Goal: Task Accomplishment & Management: Use online tool/utility

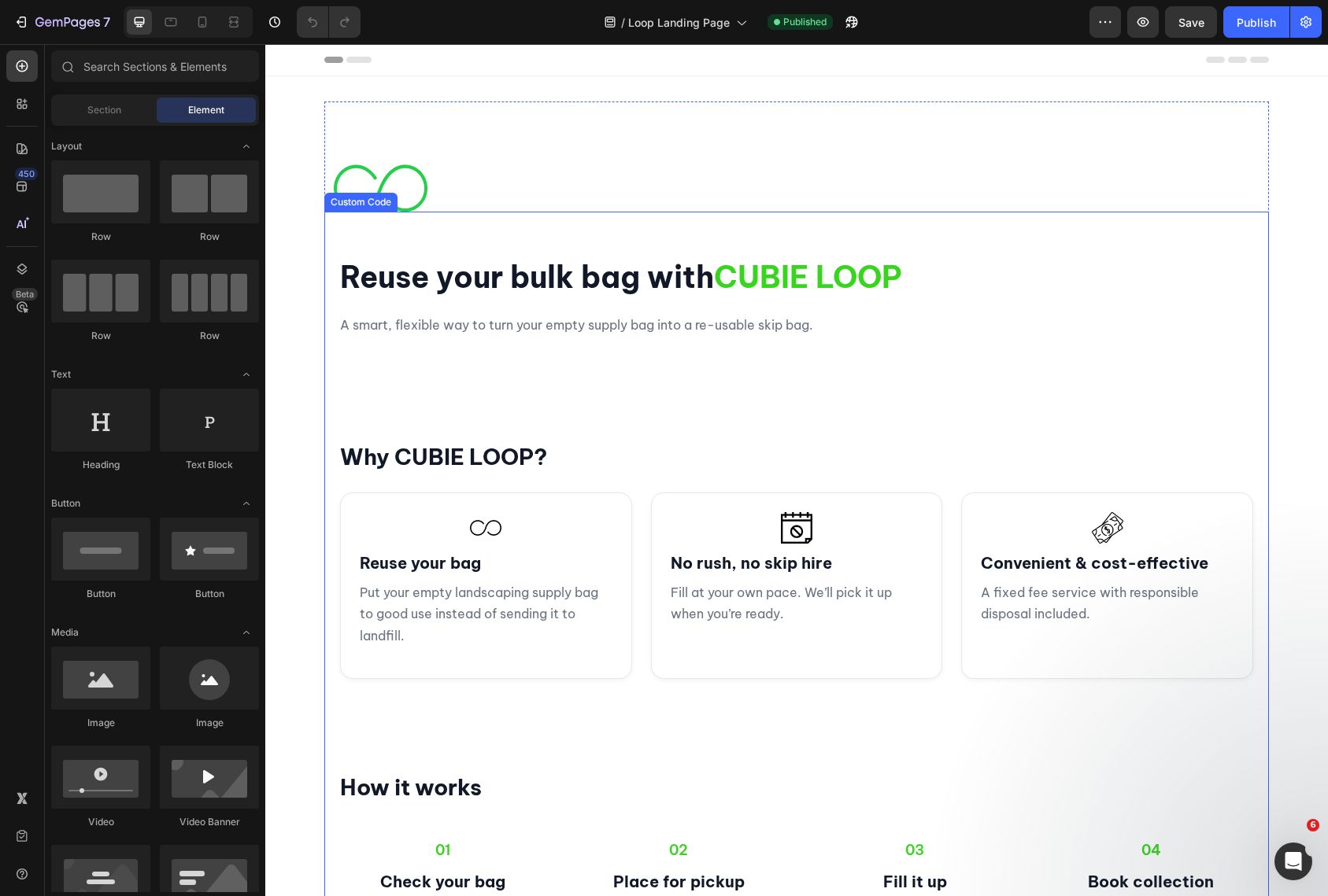
click at [803, 742] on section "How it works 01 Check your bag Make sure it’s intact and has a valid Loop Code.…" at bounding box center [796, 905] width 945 height 357
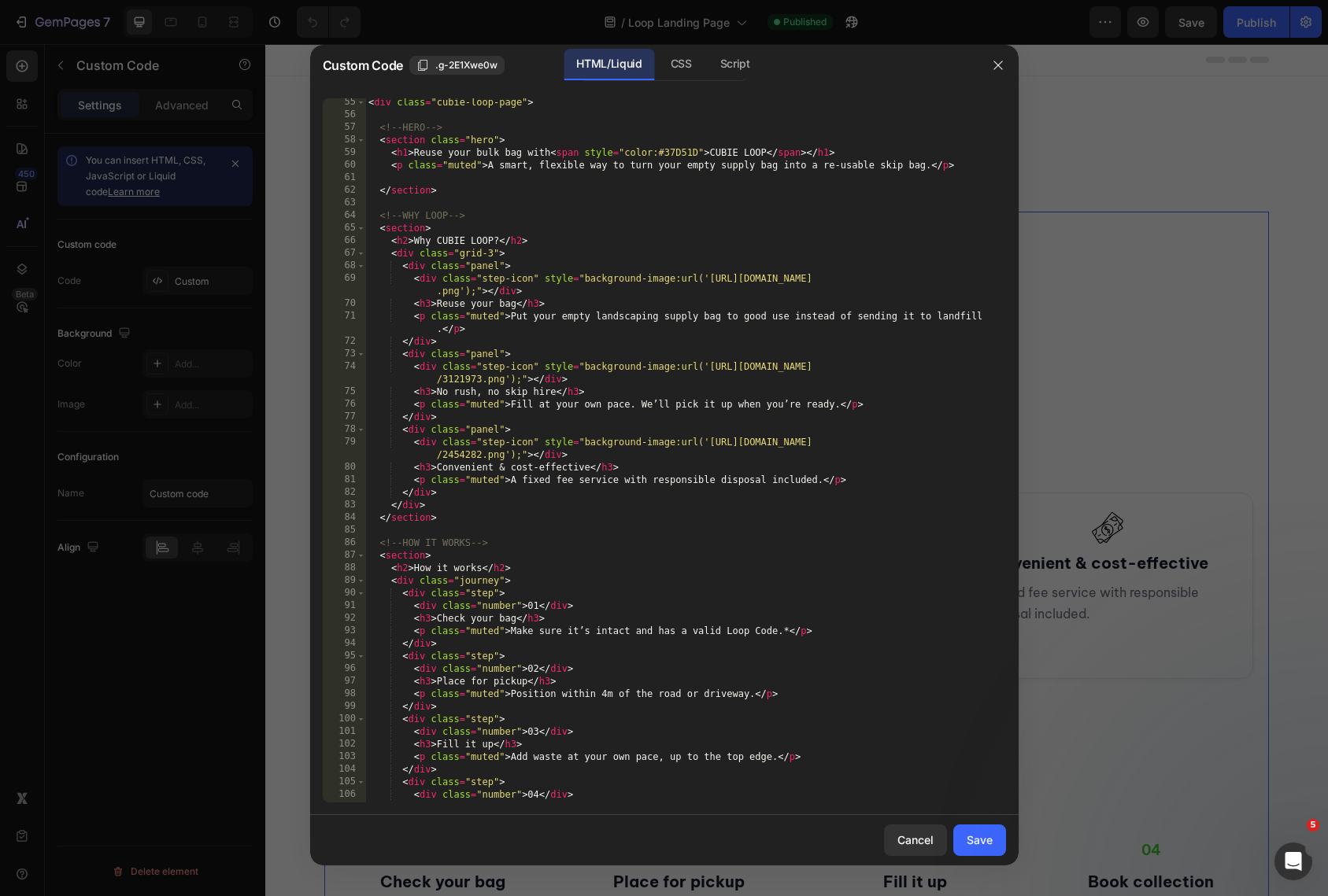
scroll to position [971, 0]
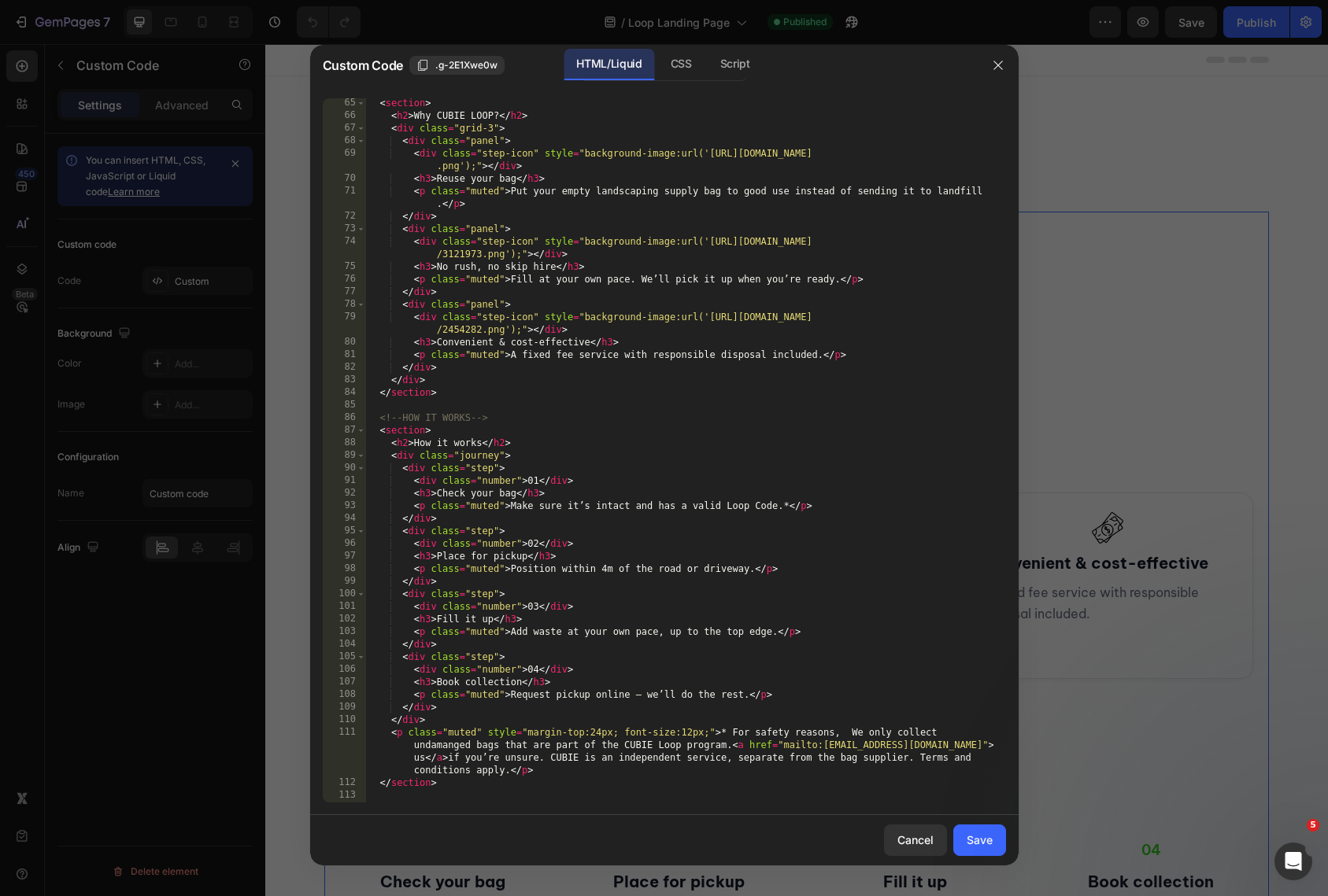
click at [457, 740] on div "< section > < h2 > Why CUBIE LOOP? </ h2 > < div class = "grid-3" > < div class…" at bounding box center [679, 461] width 628 height 730
click at [696, 603] on div "< section > < h2 > Why CUBIE LOOP? </ h2 > < div class = "grid-3" > < div class…" at bounding box center [679, 461] width 628 height 730
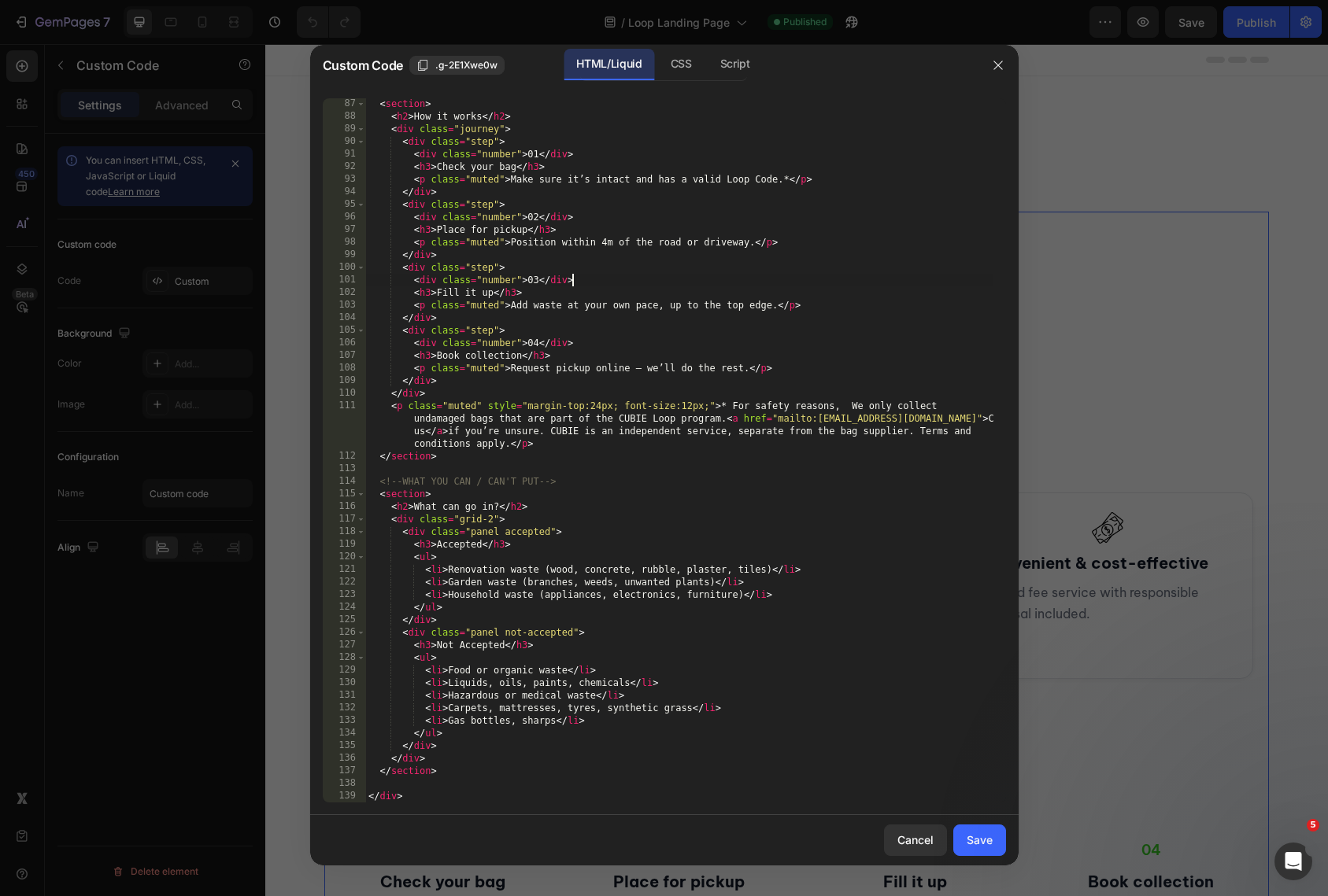
scroll to position [1298, 0]
click at [567, 667] on div "< section > < h2 > How it works </ h2 > < div class = "journey" > < div class =…" at bounding box center [679, 462] width 628 height 730
click at [766, 563] on div "< section > < h2 > How it works </ h2 > < div class = "journey" > < div class =…" at bounding box center [679, 462] width 628 height 730
click at [762, 568] on div "< section > < h2 > How it works </ h2 > < div class = "journey" > < div class =…" at bounding box center [679, 462] width 628 height 730
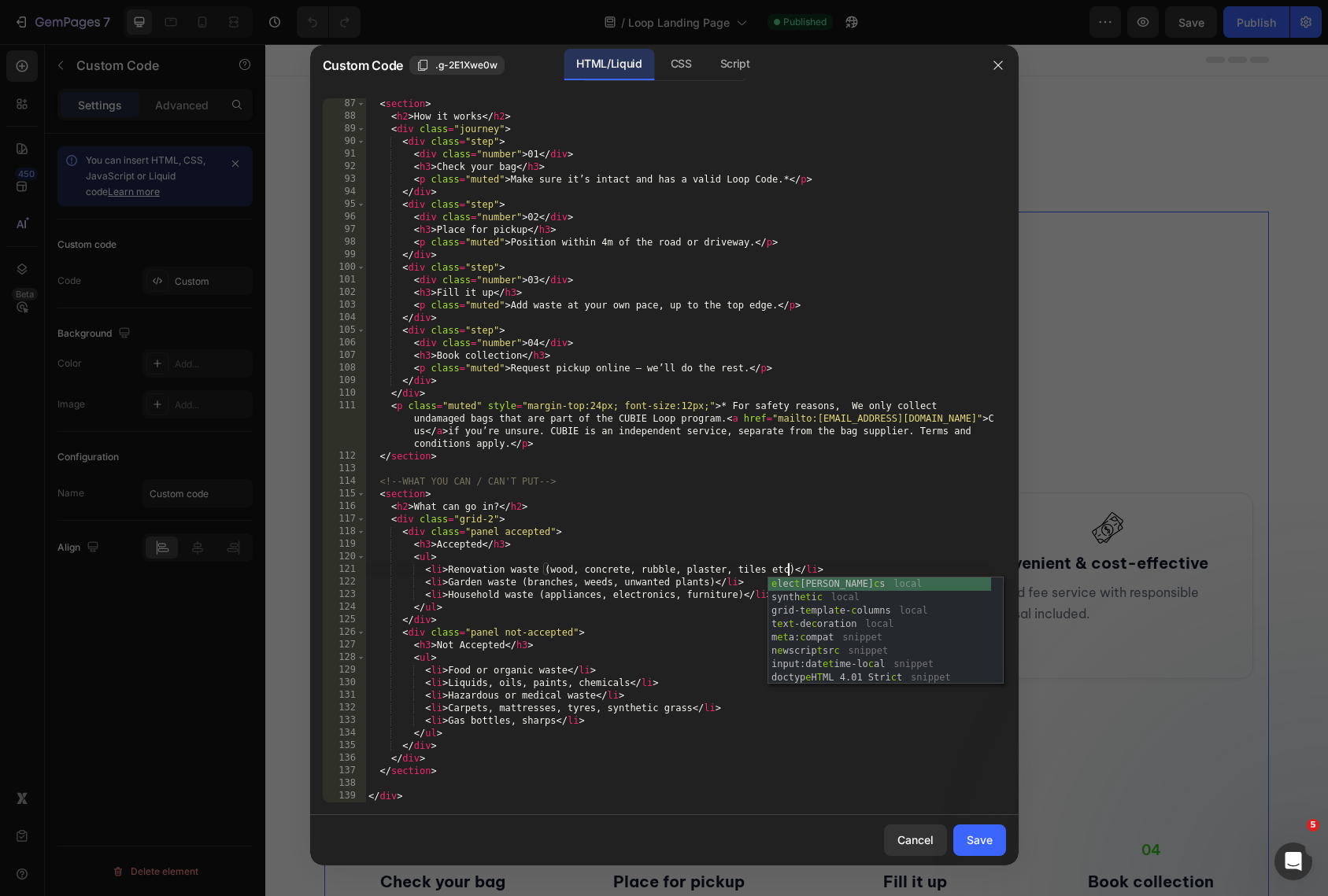
scroll to position [0, 37]
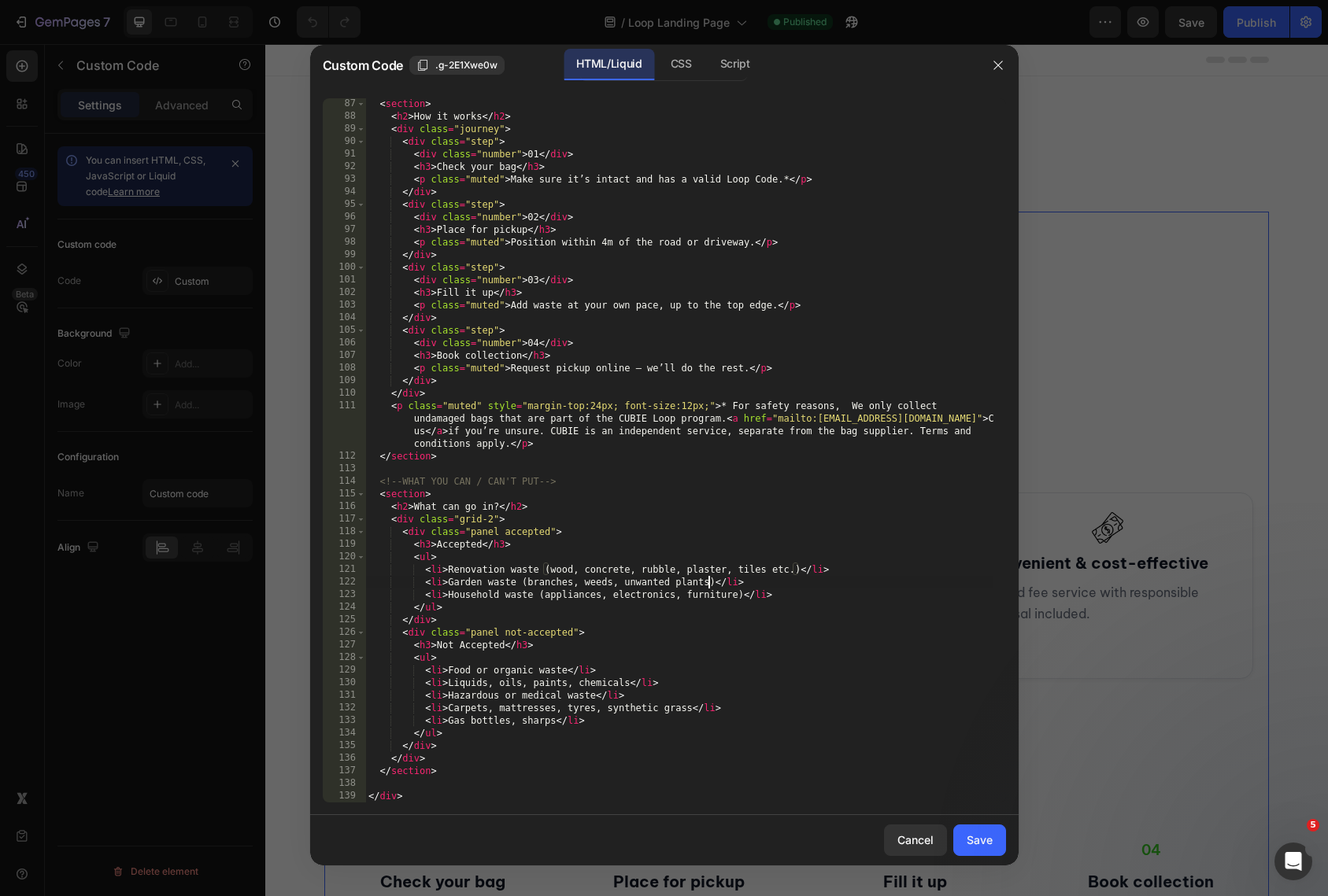
click at [708, 581] on div "< section > < h2 > How it works </ h2 > < div class = "journey" > < div class =…" at bounding box center [679, 462] width 628 height 730
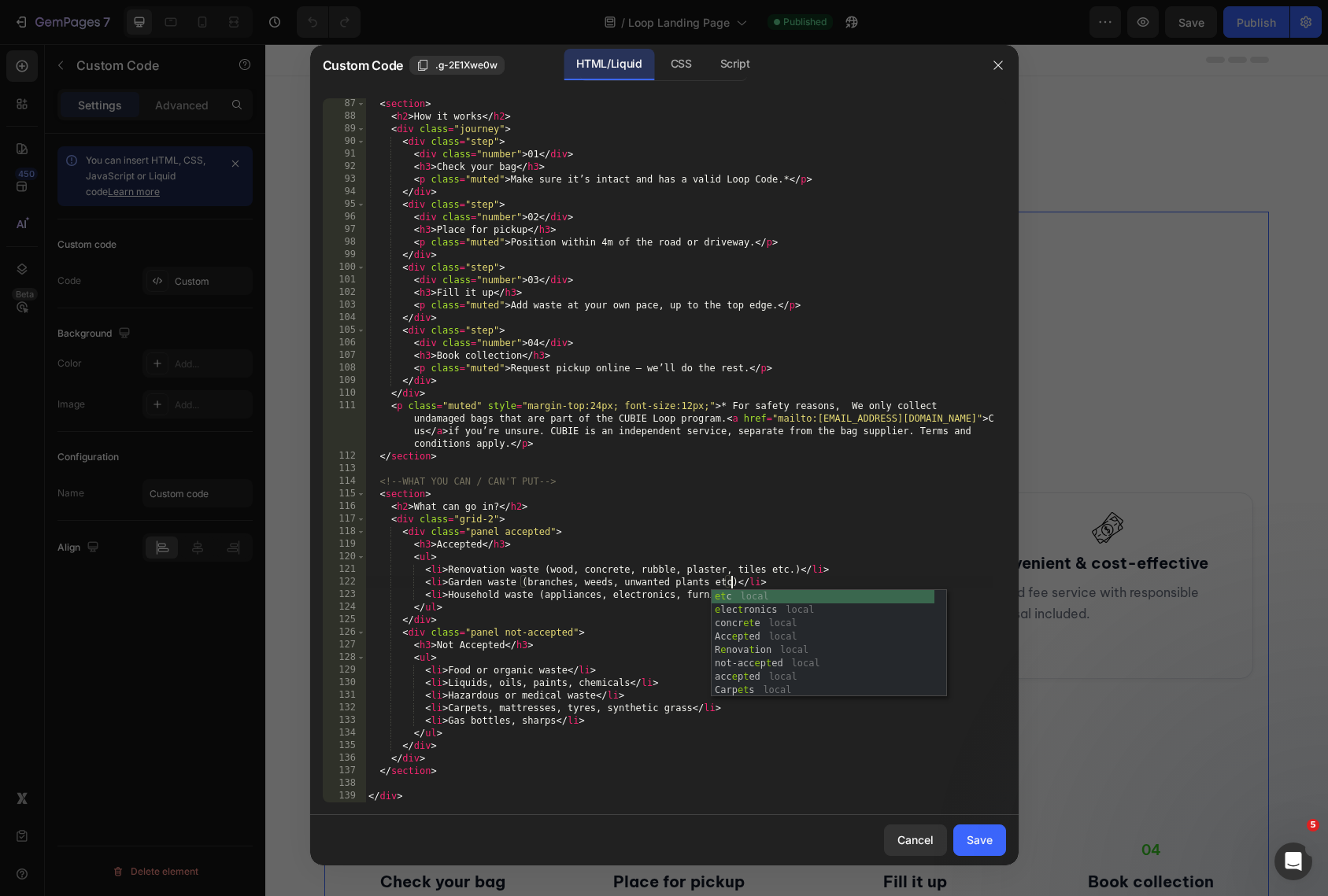
scroll to position [0, 31]
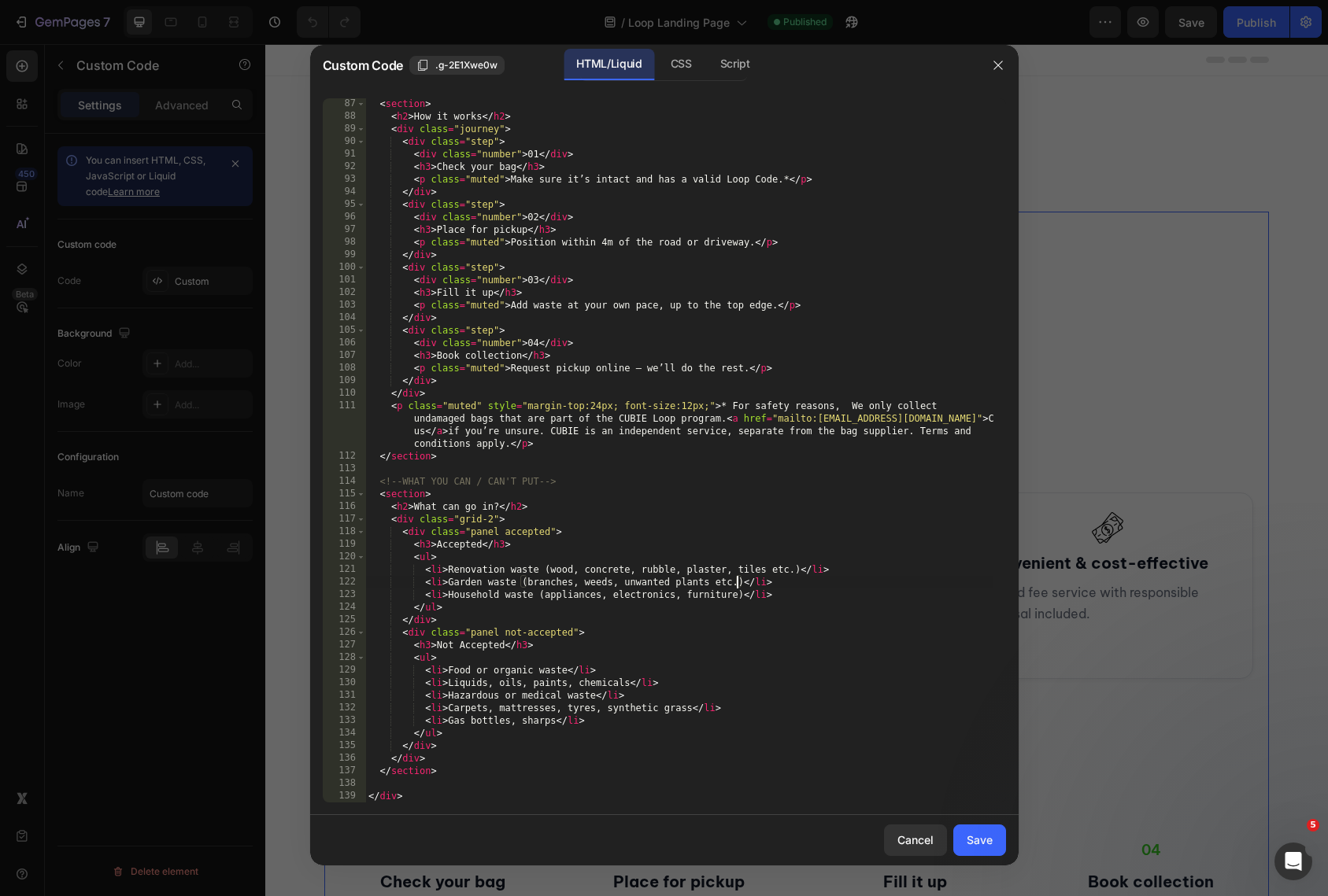
click at [741, 591] on div "< section > < h2 > How it works </ h2 > < div class = "journey" > < div class =…" at bounding box center [679, 462] width 628 height 730
click at [768, 569] on div "< section > < h2 > How it works </ h2 > < div class = "journey" > < div class =…" at bounding box center [679, 462] width 628 height 730
click at [712, 581] on div "< section > < h2 > How it works </ h2 > < div class = "journey" > < div class =…" at bounding box center [679, 462] width 628 height 730
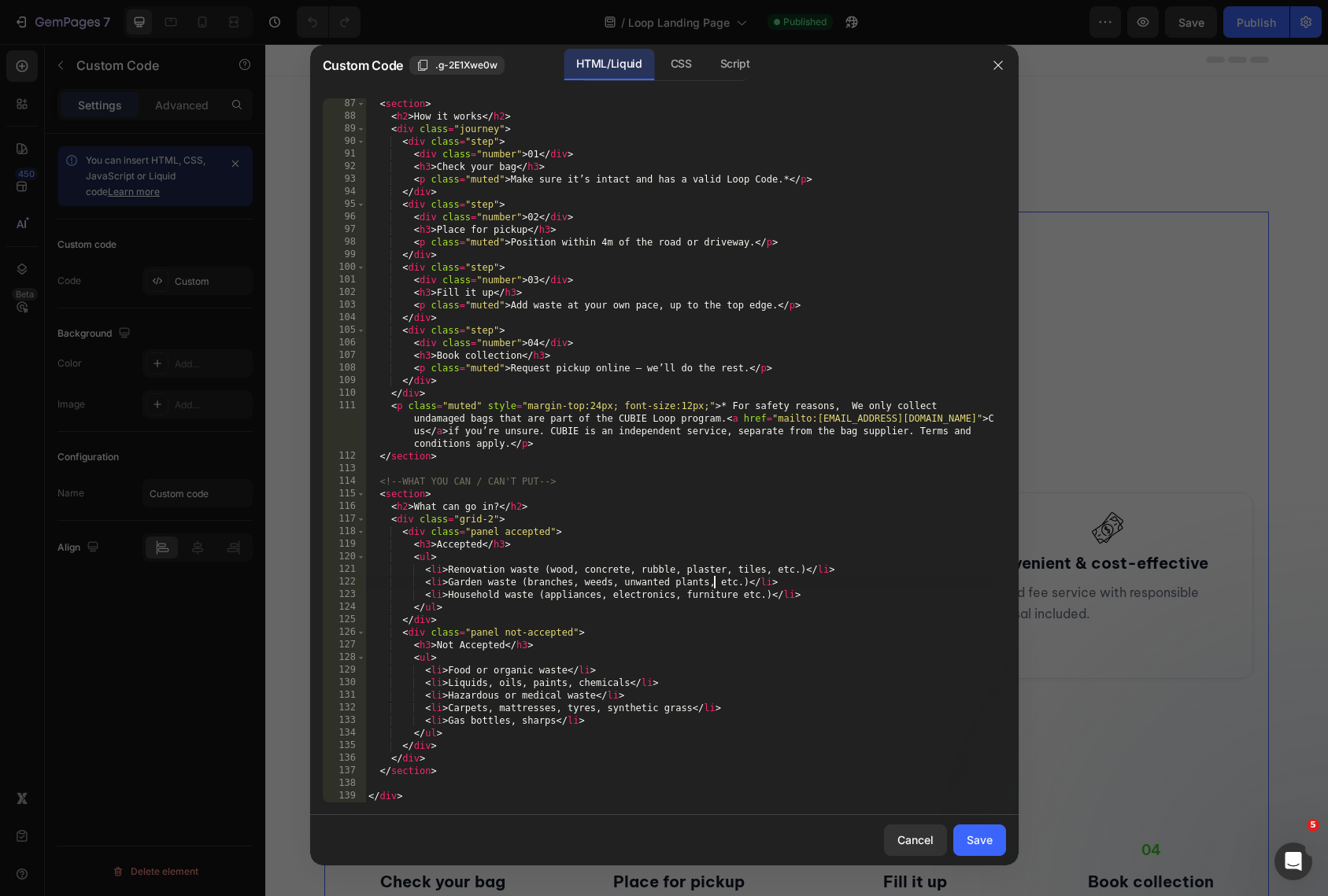
click at [735, 597] on div "< section > < h2 > How it works </ h2 > < div class = "journey" > < div class =…" at bounding box center [679, 462] width 628 height 730
type textarea "<li>Household waste (appliances, electronics, furniture, etc.)</li>"
click at [207, 682] on div at bounding box center [664, 448] width 1328 height 896
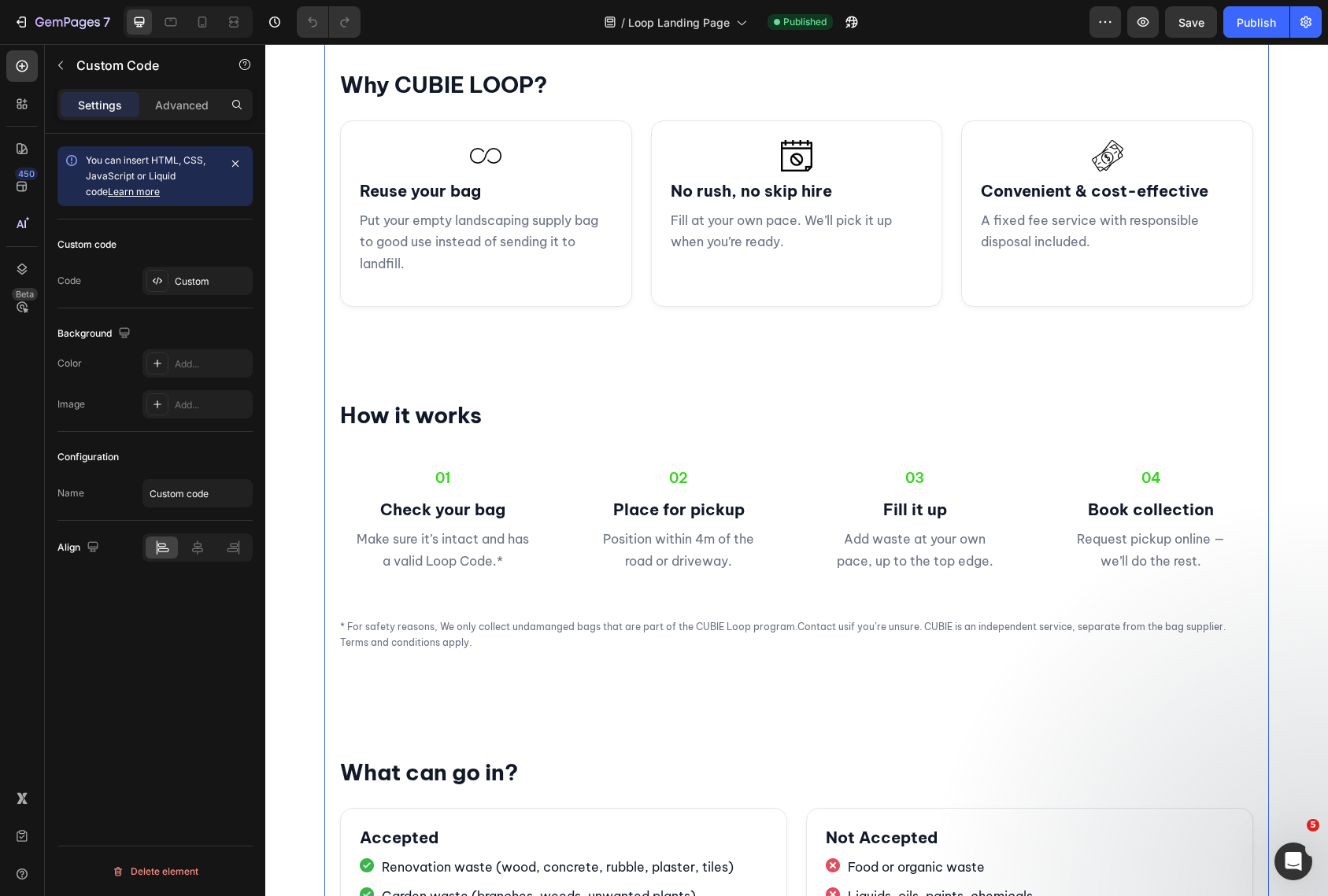
scroll to position [457, 0]
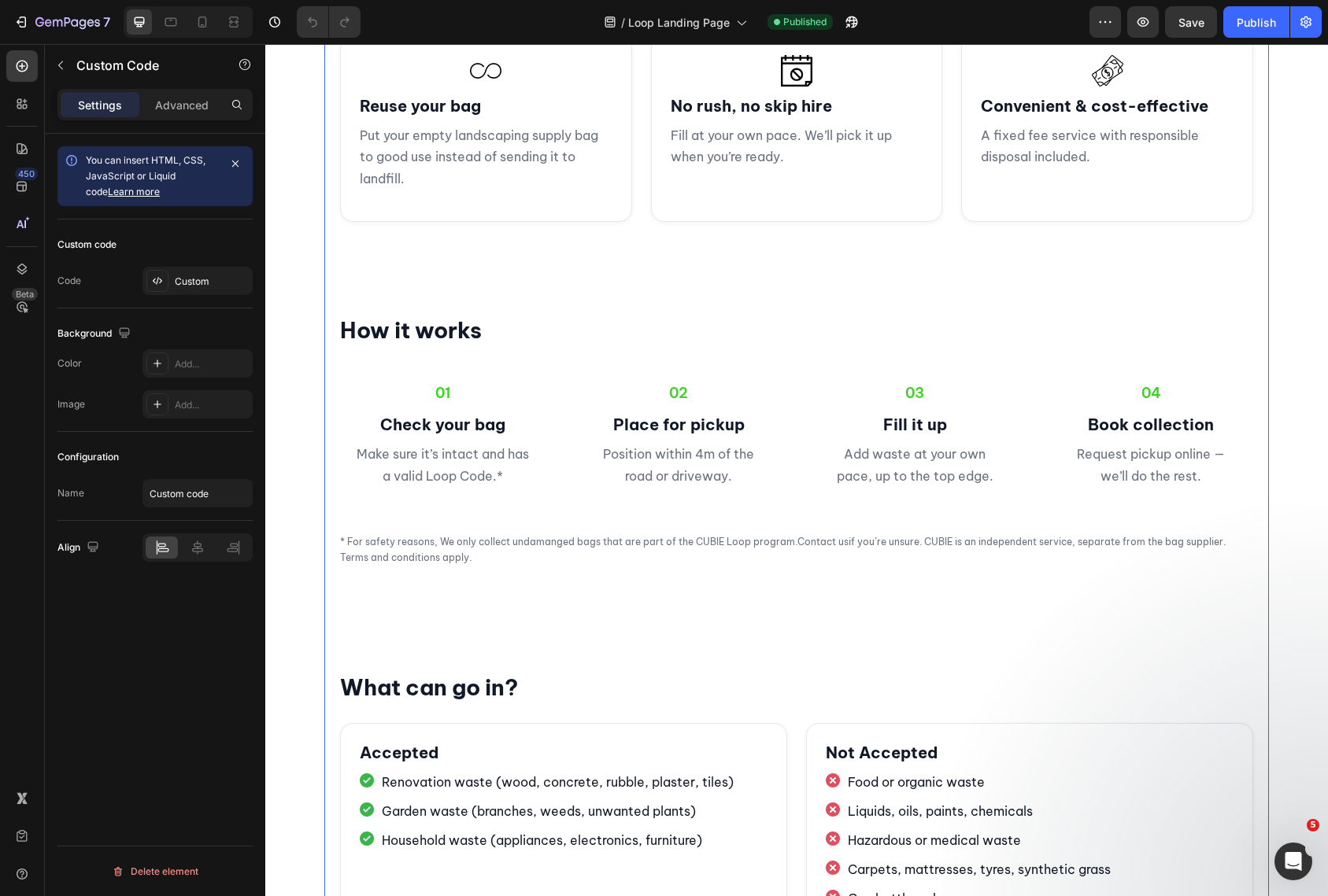
click at [409, 565] on p "* For safety reasons, We only collect undamanged bags that are part of the CUBI…" at bounding box center [797, 550] width 913 height 32
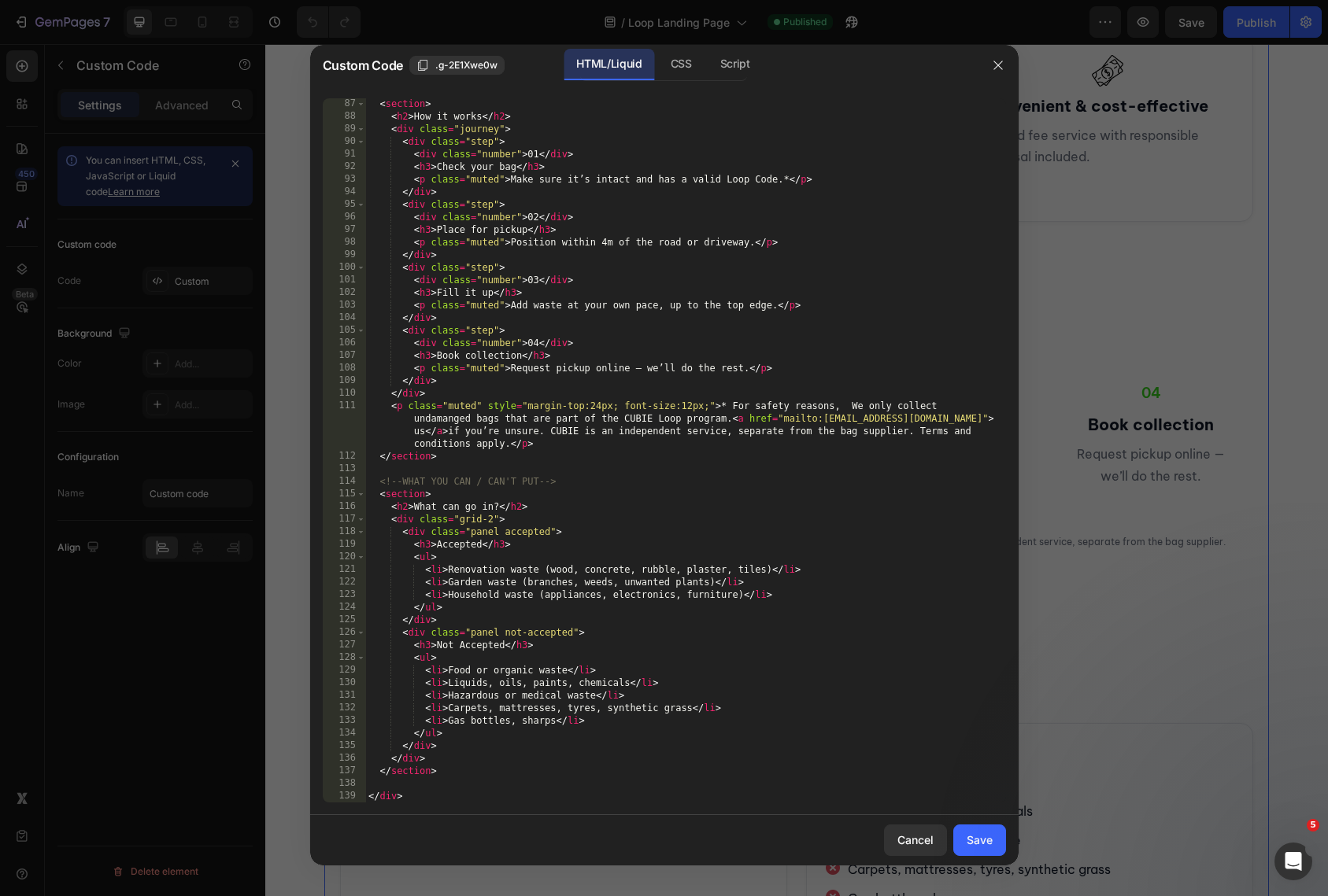
scroll to position [1298, 0]
click at [766, 571] on div "< section > < h2 > How it works </ h2 > < div class = "journey" > < div class =…" at bounding box center [679, 462] width 628 height 730
click at [706, 584] on div "< section > < h2 > How it works </ h2 > < div class = "journey" > < div class =…" at bounding box center [679, 462] width 628 height 730
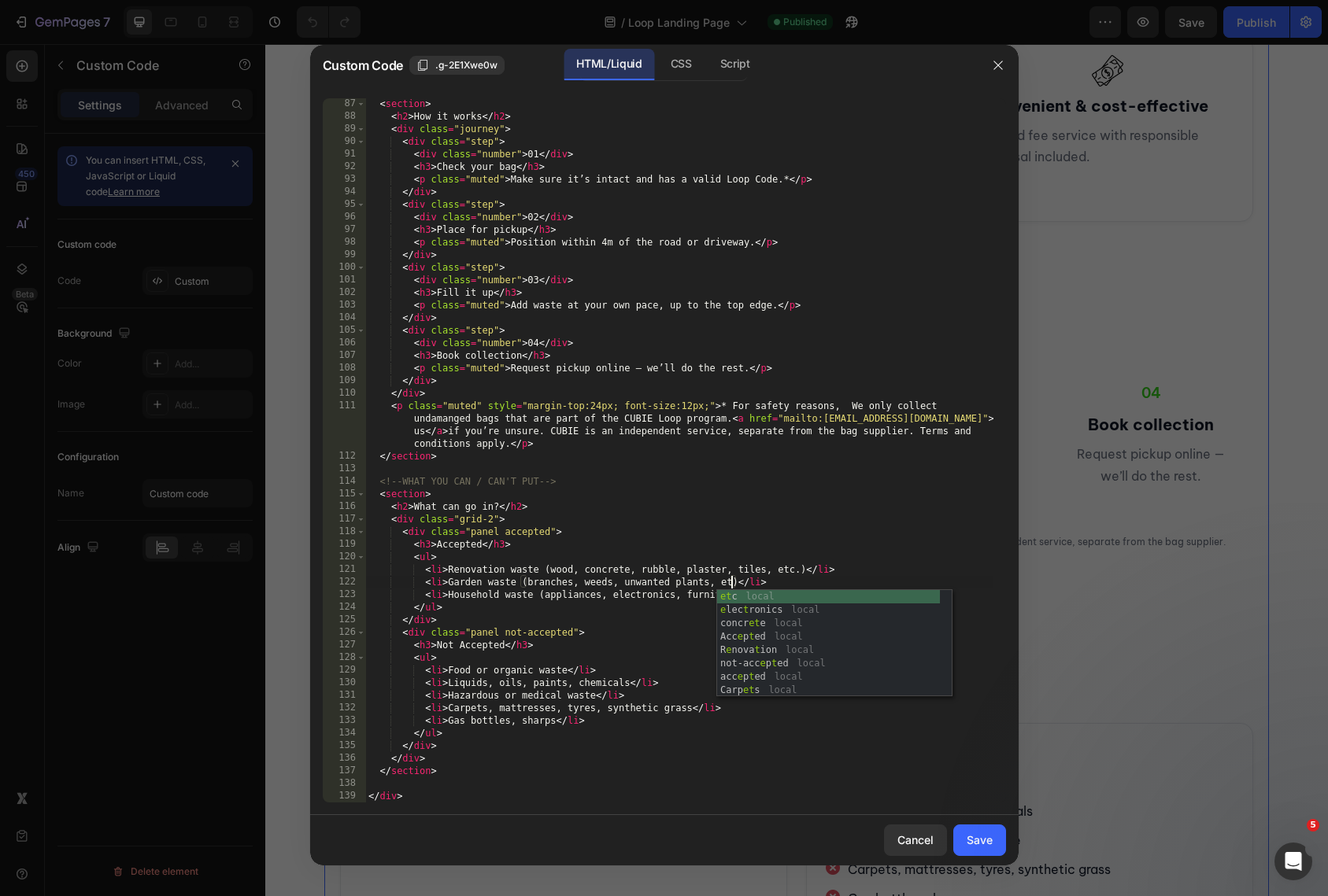
scroll to position [0, 31]
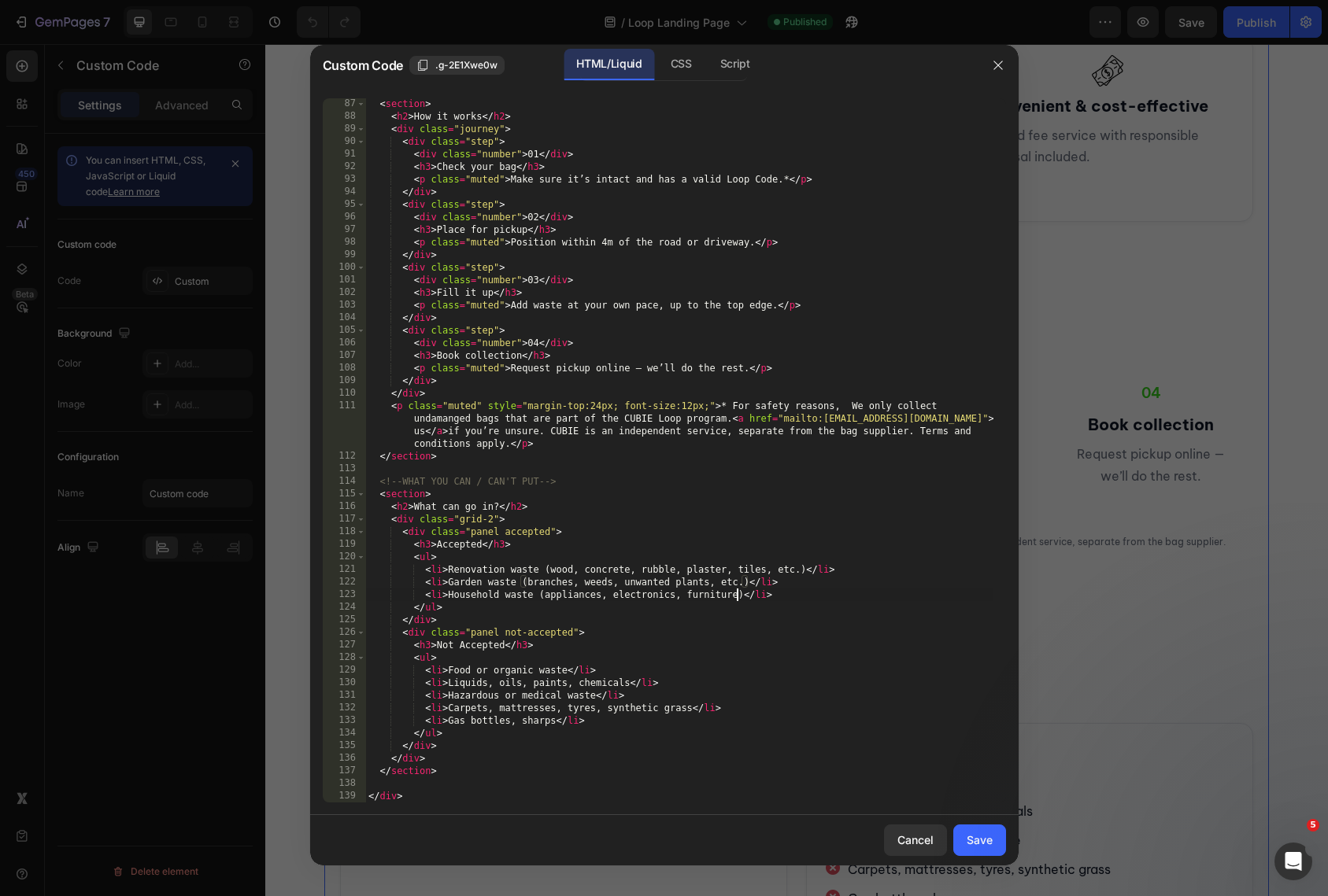
click at [737, 598] on div "< section > < h2 > How it works </ h2 > < div class = "journey" > < div class =…" at bounding box center [679, 462] width 628 height 730
click at [450, 421] on div "<!-- HOW IT WORKS --> < section > < h2 > How it works </ h2 > < div class = "jo…" at bounding box center [679, 451] width 628 height 730
click at [689, 456] on div "<!-- HOW IT WORKS --> < section > < h2 > How it works </ h2 > < div class = "jo…" at bounding box center [679, 451] width 628 height 730
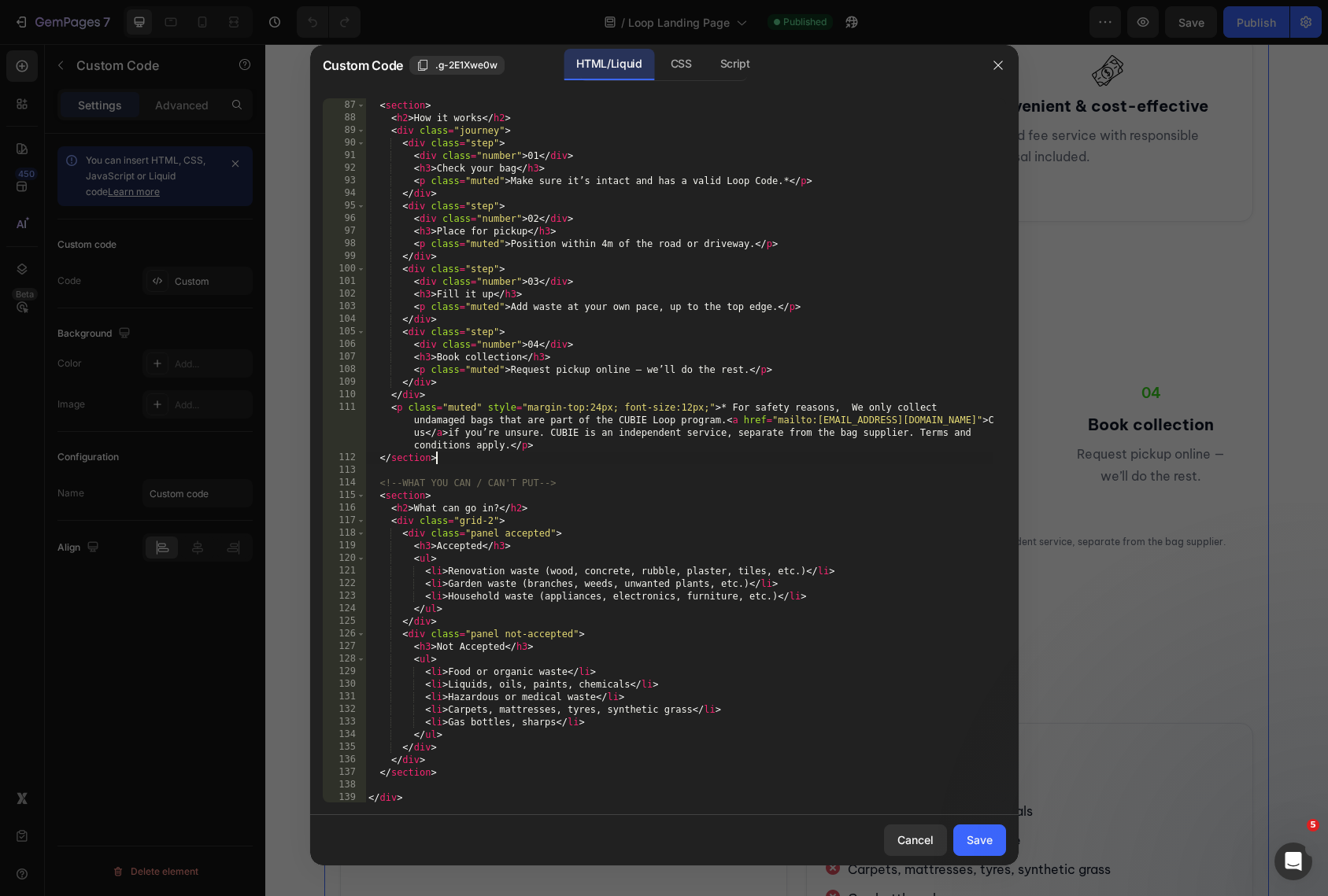
scroll to position [0, 4]
type textarea "</section>"
click at [964, 838] on button "Save" at bounding box center [979, 840] width 53 height 31
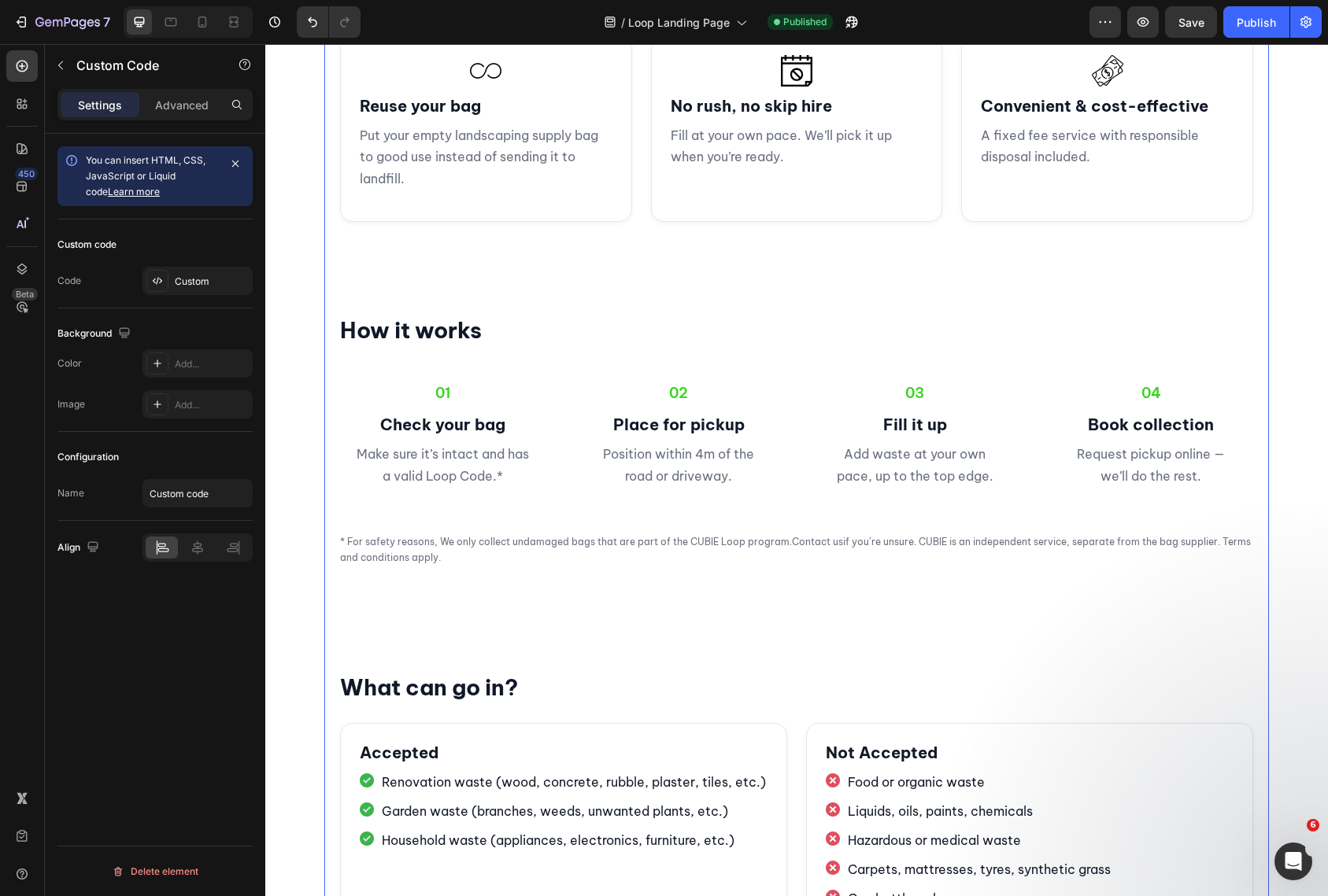
click at [955, 426] on h3 "Fill it up" at bounding box center [915, 424] width 173 height 20
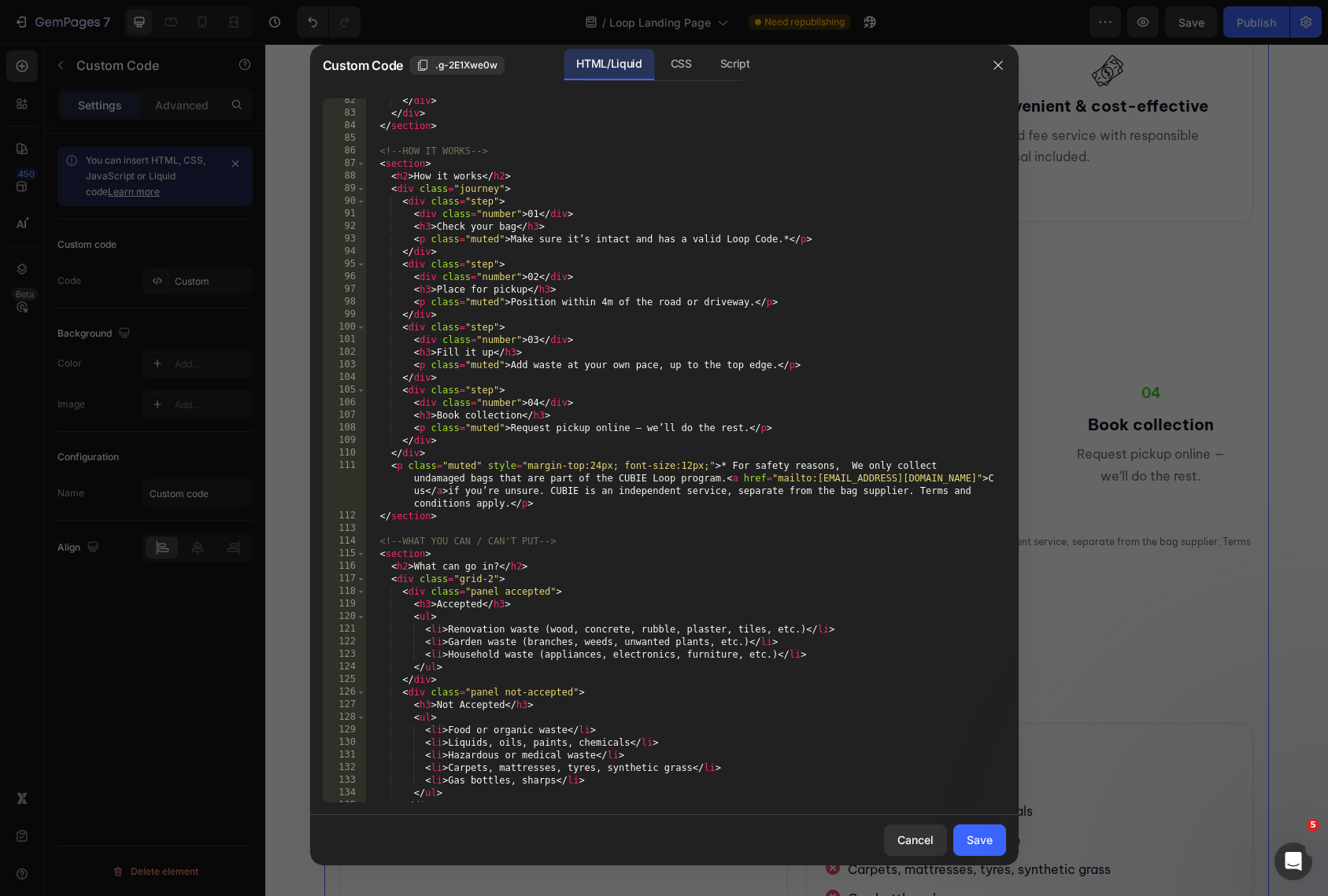
scroll to position [1298, 0]
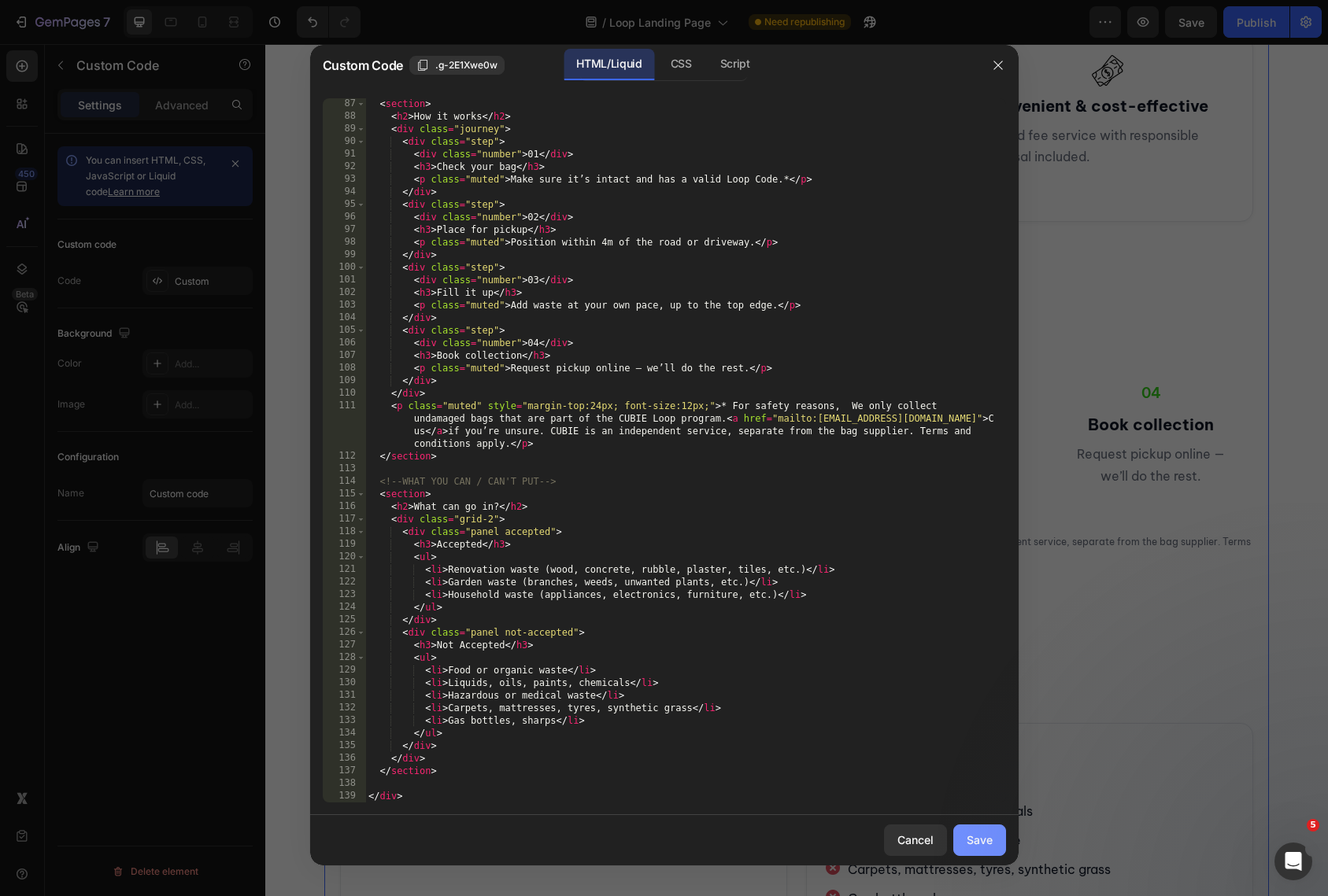
click at [975, 837] on div "Save" at bounding box center [979, 840] width 26 height 16
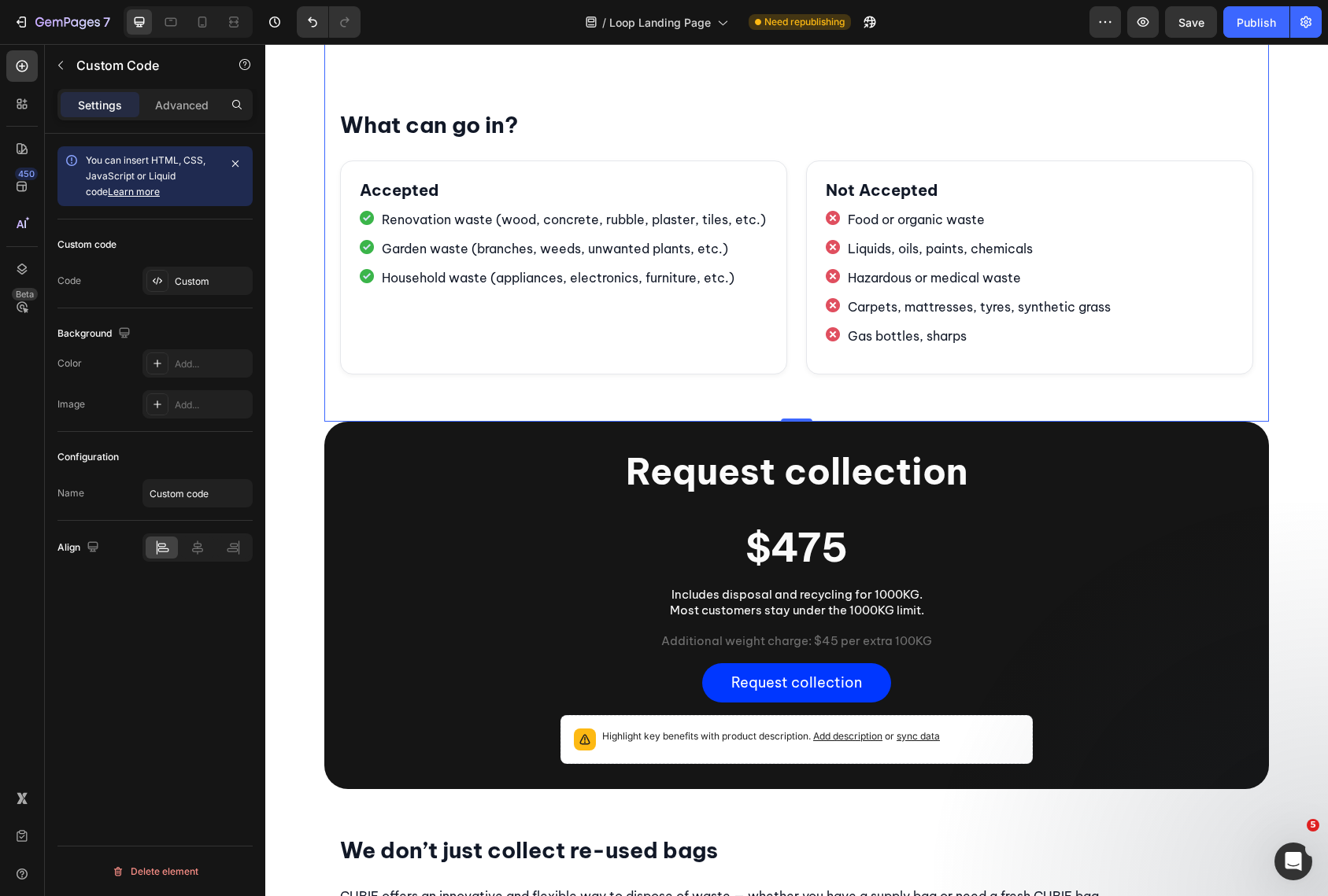
scroll to position [1401, 0]
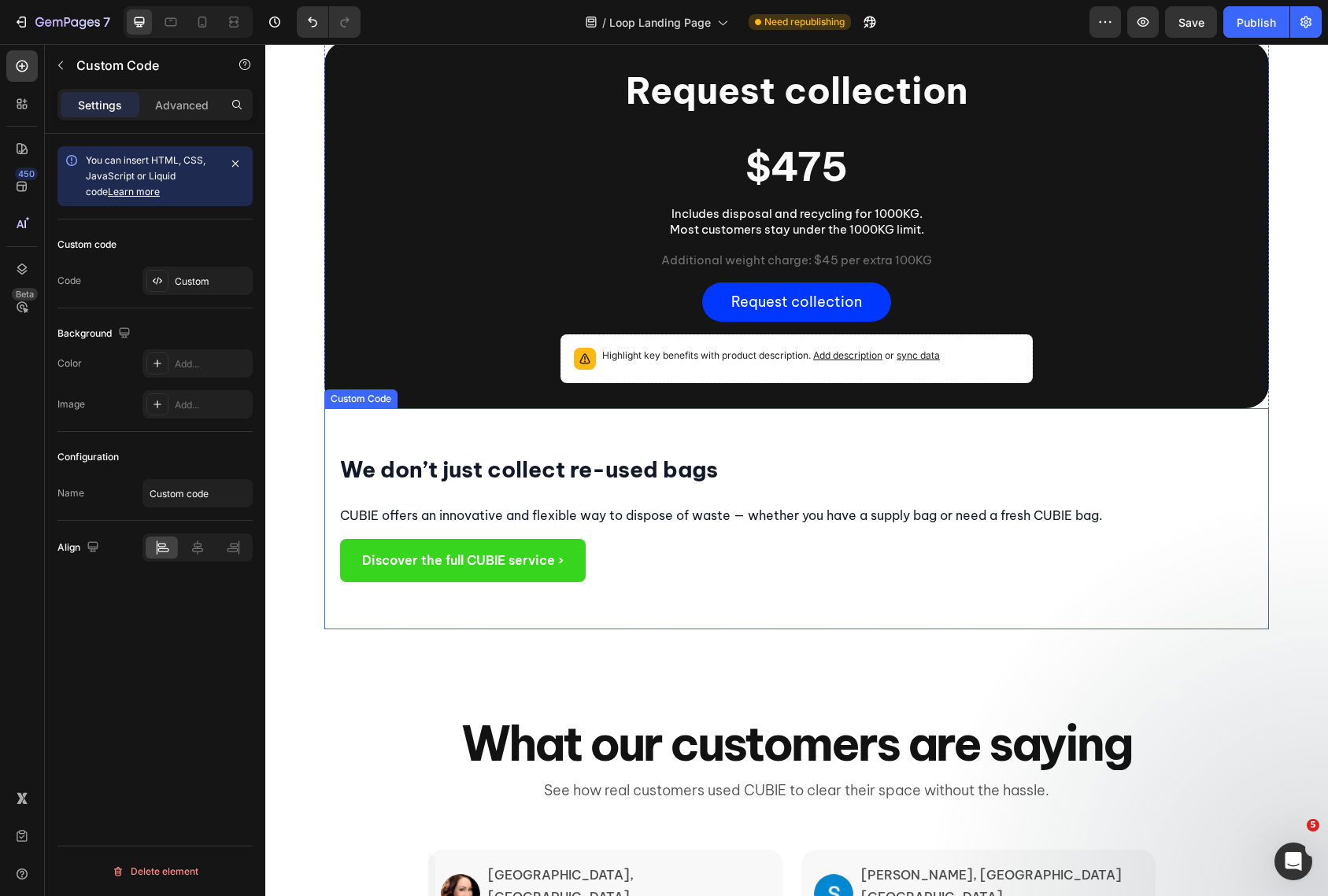
click at [850, 620] on section "We don’t just collect re-used bags CUBIE offers an innovative and flexible way …" at bounding box center [796, 519] width 945 height 222
click at [757, 581] on section "We don’t just collect re-used bags CUBIE offers an innovative and flexible way …" at bounding box center [796, 519] width 945 height 222
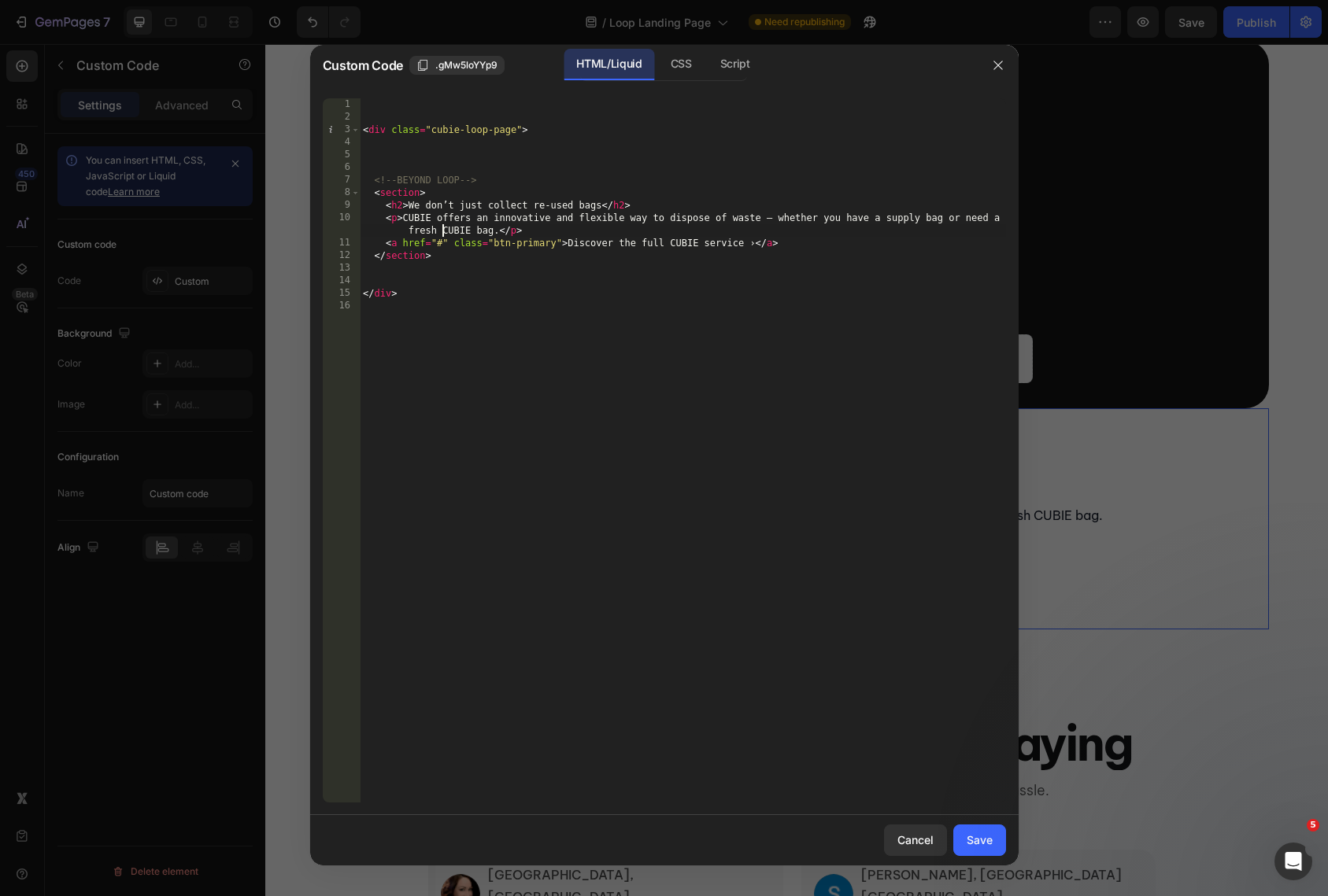
click at [440, 234] on div "< div class = "cubie-loop-page" > <!-- BEYOND LOOP --> < section > < h2 > We do…" at bounding box center [683, 463] width 646 height 730
click at [441, 238] on div "< div class = "cubie-loop-page" > <!-- BEYOND LOOP --> < section > < h2 > We do…" at bounding box center [683, 463] width 646 height 730
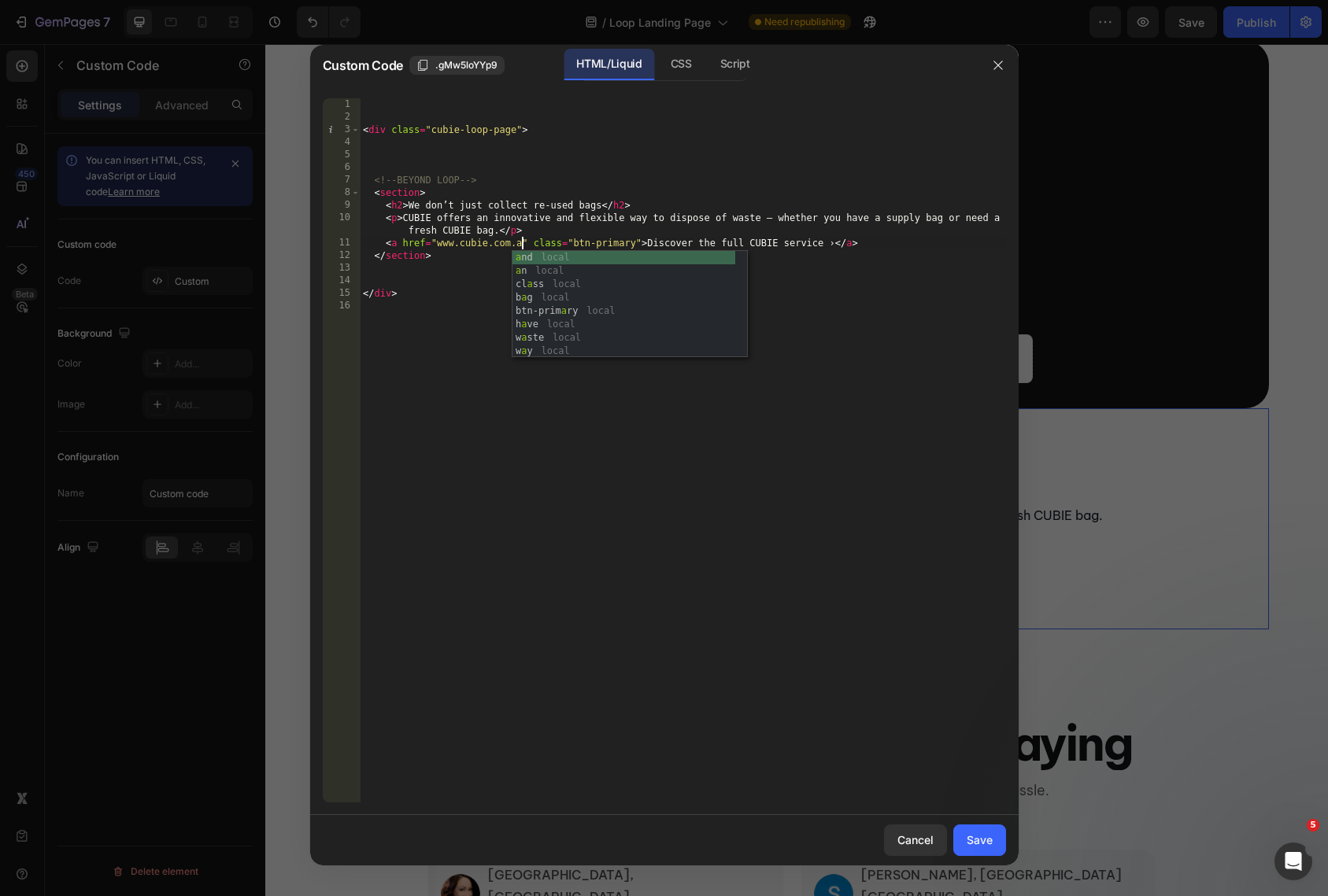
type textarea "<a href="[DOMAIN_NAME]" class="btn-primary">Discover the full CUBIE service ›</…"
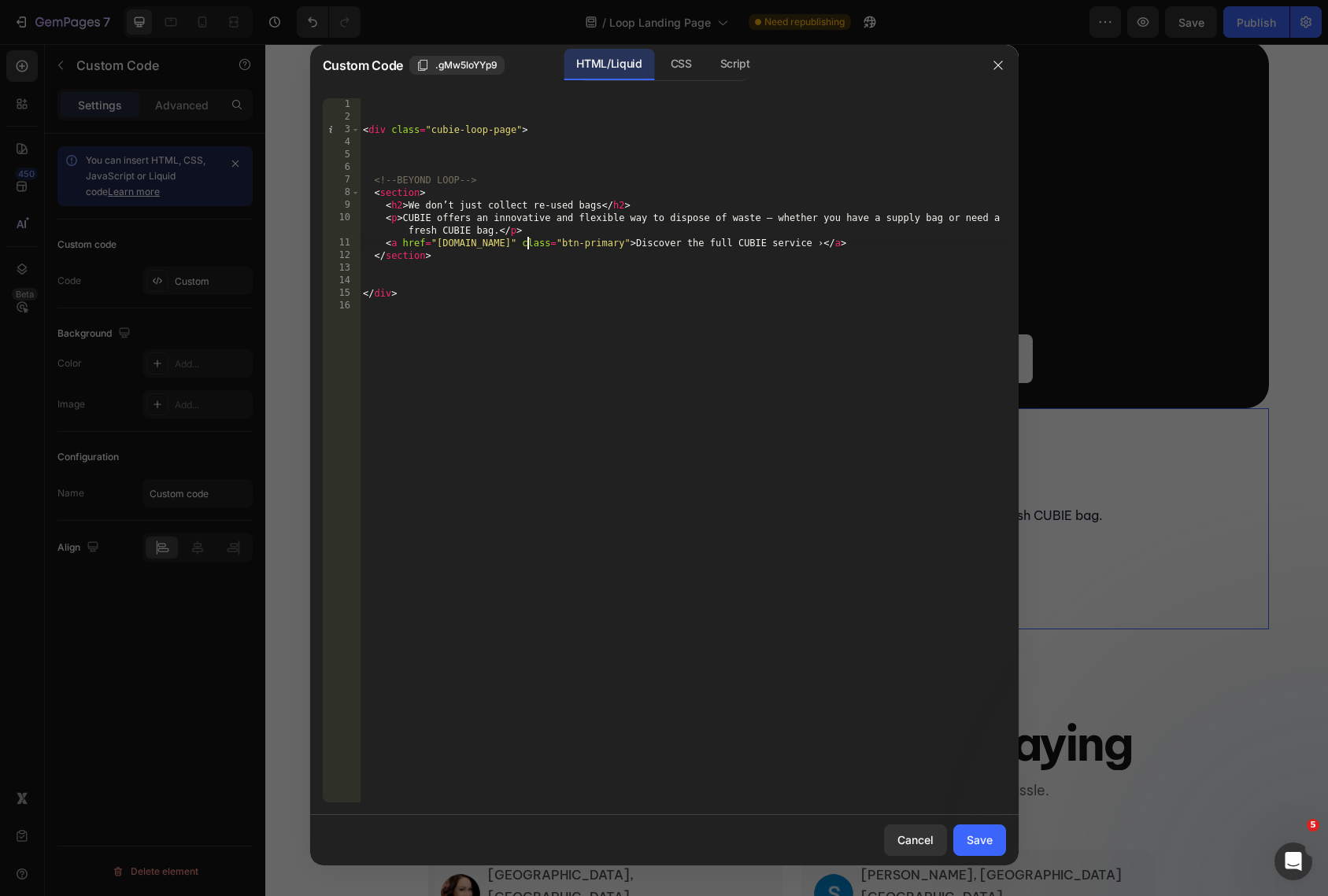
scroll to position [0, 14]
click at [492, 387] on div "< div class = "cubie-loop-page" > <!-- BEYOND LOOP --> < section > < h2 > We do…" at bounding box center [683, 463] width 646 height 730
click at [969, 832] on div "Save" at bounding box center [979, 840] width 26 height 16
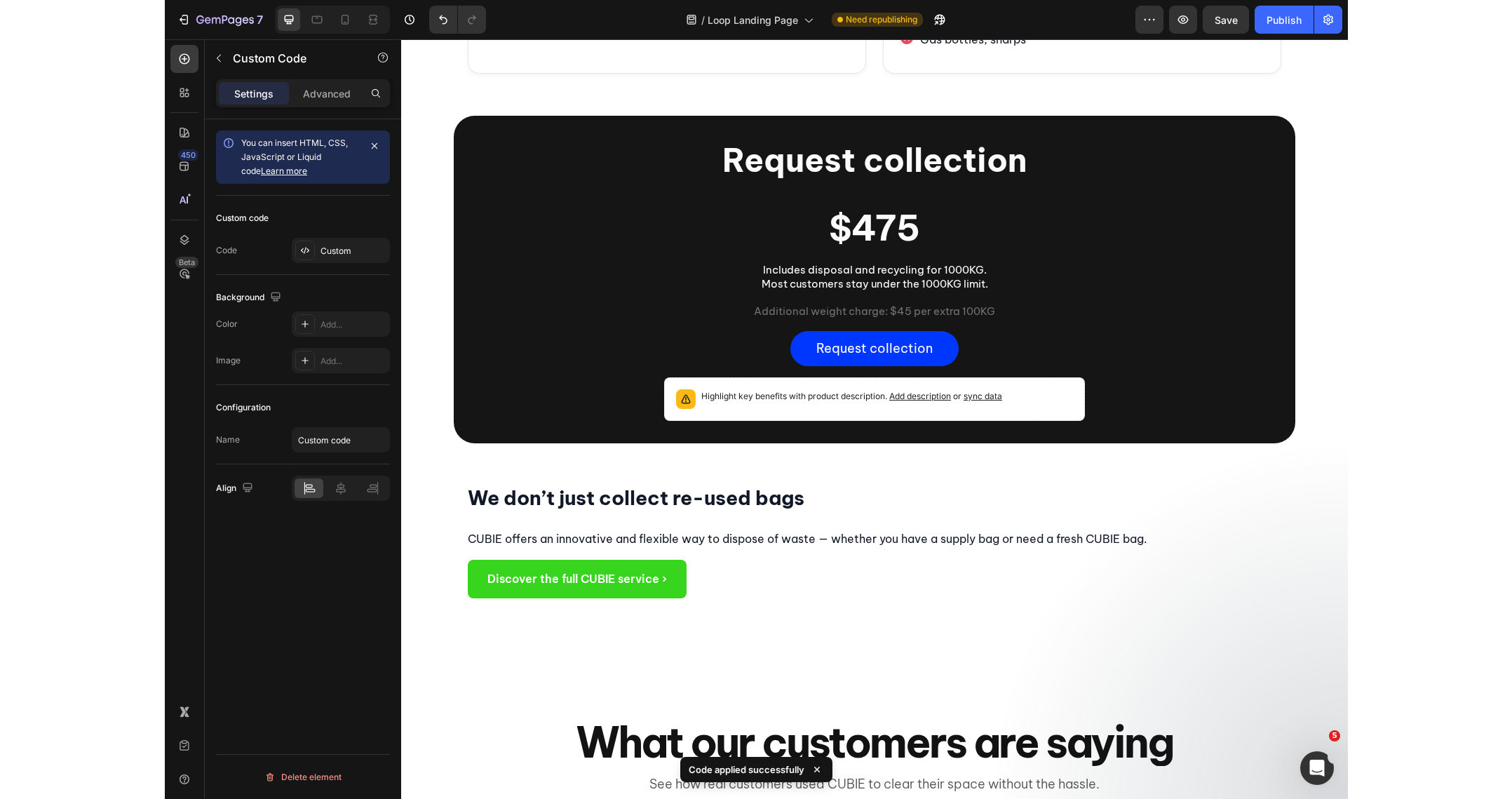
scroll to position [1071, 0]
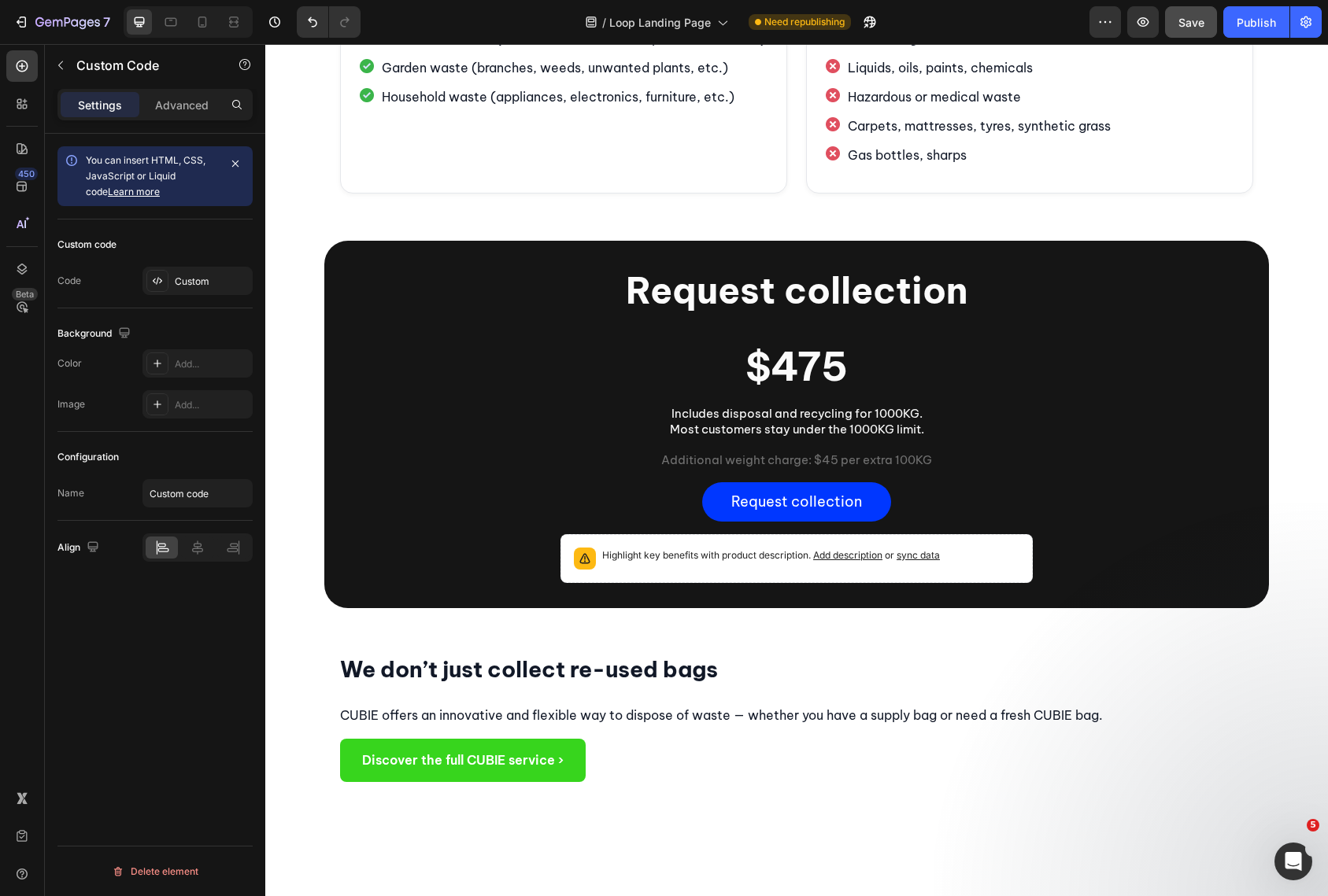
click at [1181, 34] on button "Save" at bounding box center [1191, 21] width 52 height 31
click at [1249, 22] on div "Publish" at bounding box center [1257, 22] width 39 height 16
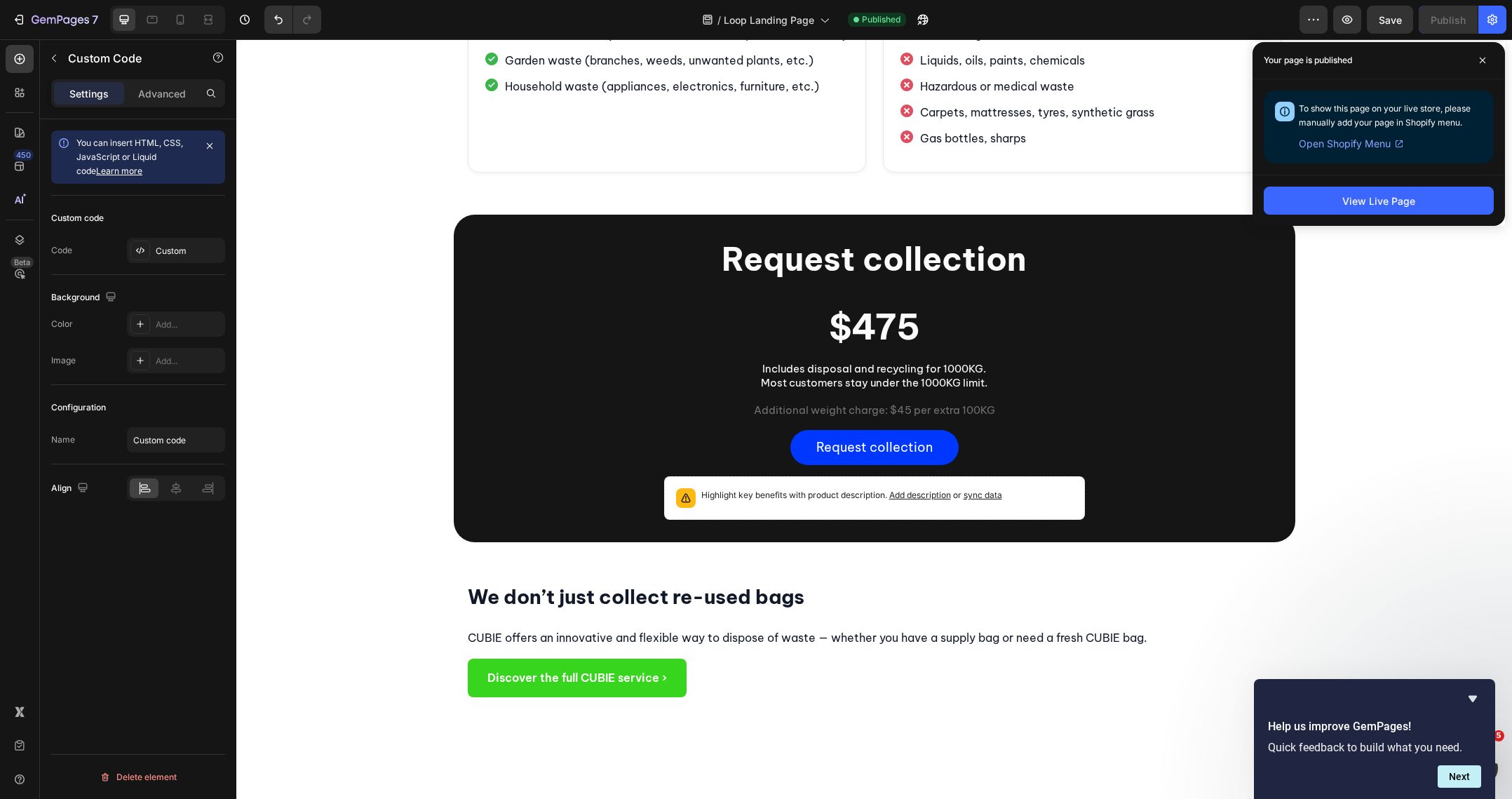
click at [575, 656] on section "We don’t just collect re-used bags CUBIE offers an innovative and flexible way …" at bounding box center [874, 641] width 842 height 198
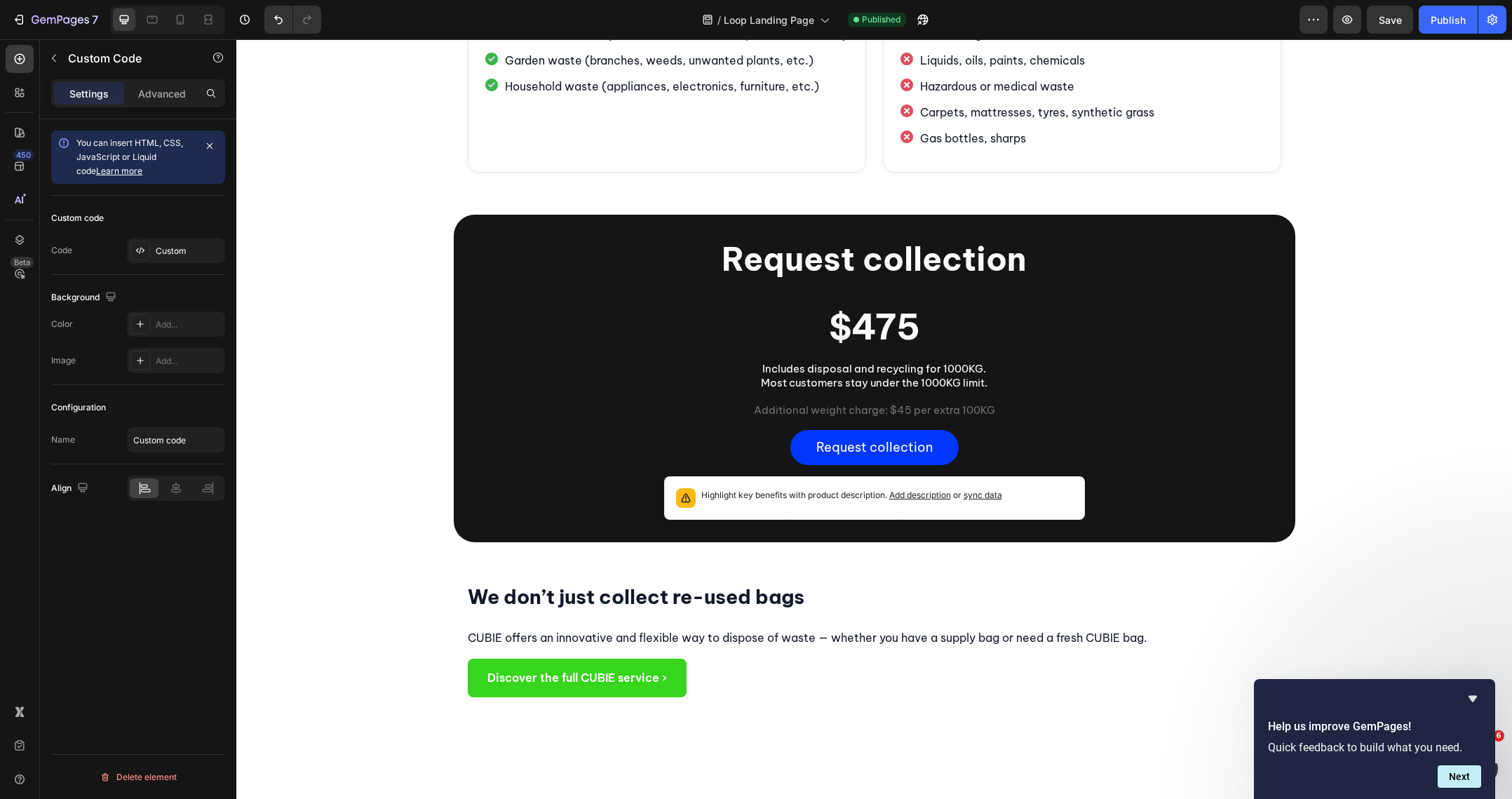
click at [579, 629] on p "CUBIE offers an innovative and flexible way to dispose of waste — whether you h…" at bounding box center [875, 638] width 814 height 19
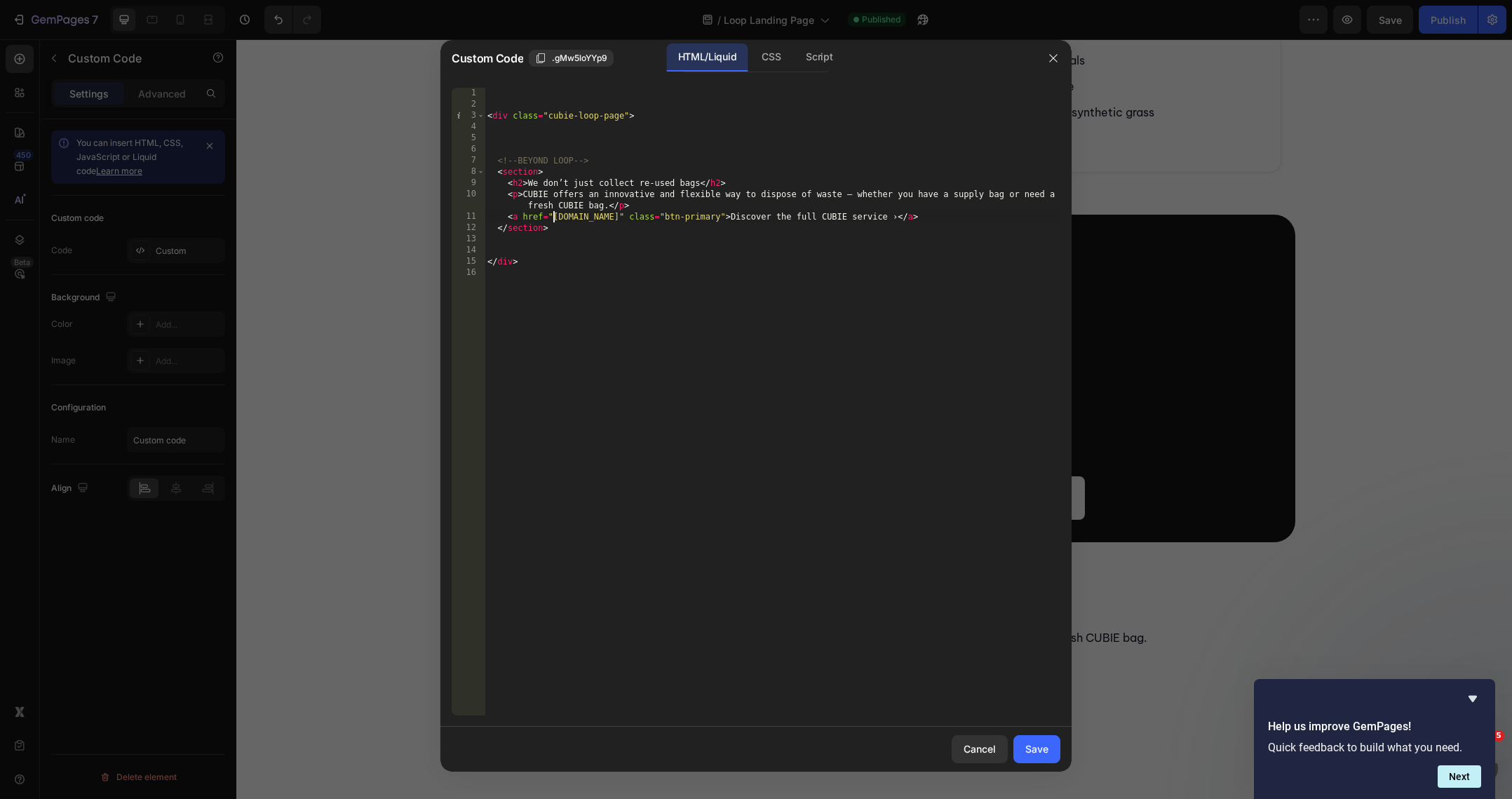
click at [552, 221] on div "< div class = "cubie-loop-page" > <!-- BEYOND LOOP --> < section > < h2 > We do…" at bounding box center [772, 413] width 576 height 651
type textarea "<a href="[URL][DOMAIN_NAME]" class="btn-primary">Discover the full CUBIE servic…"
click at [779, 354] on div "< div class = "cubie-loop-page" > <!-- BEYOND LOOP --> < section > < h2 > We do…" at bounding box center [772, 413] width 576 height 651
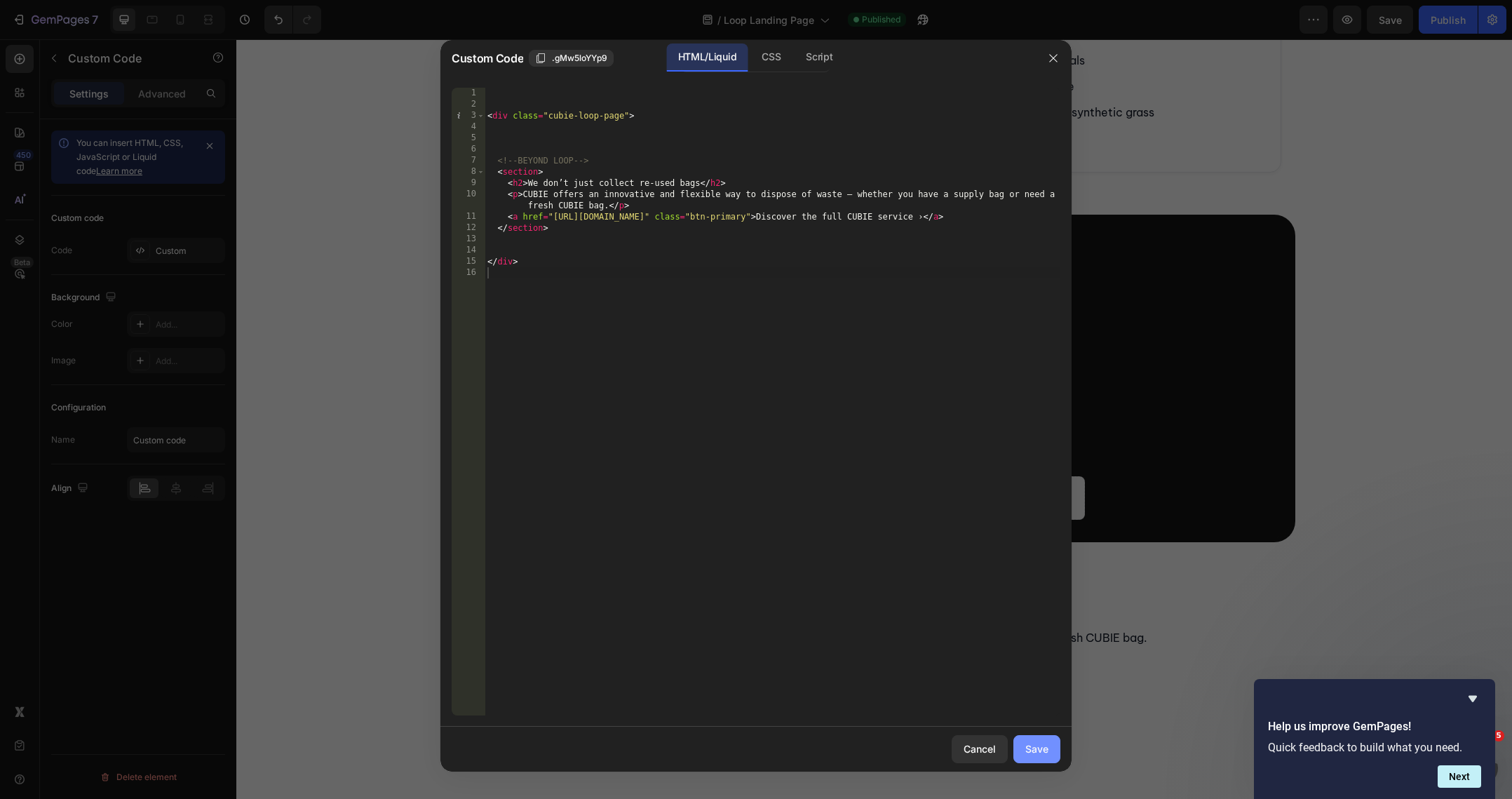
click at [1022, 746] on button "Save" at bounding box center [1037, 749] width 47 height 28
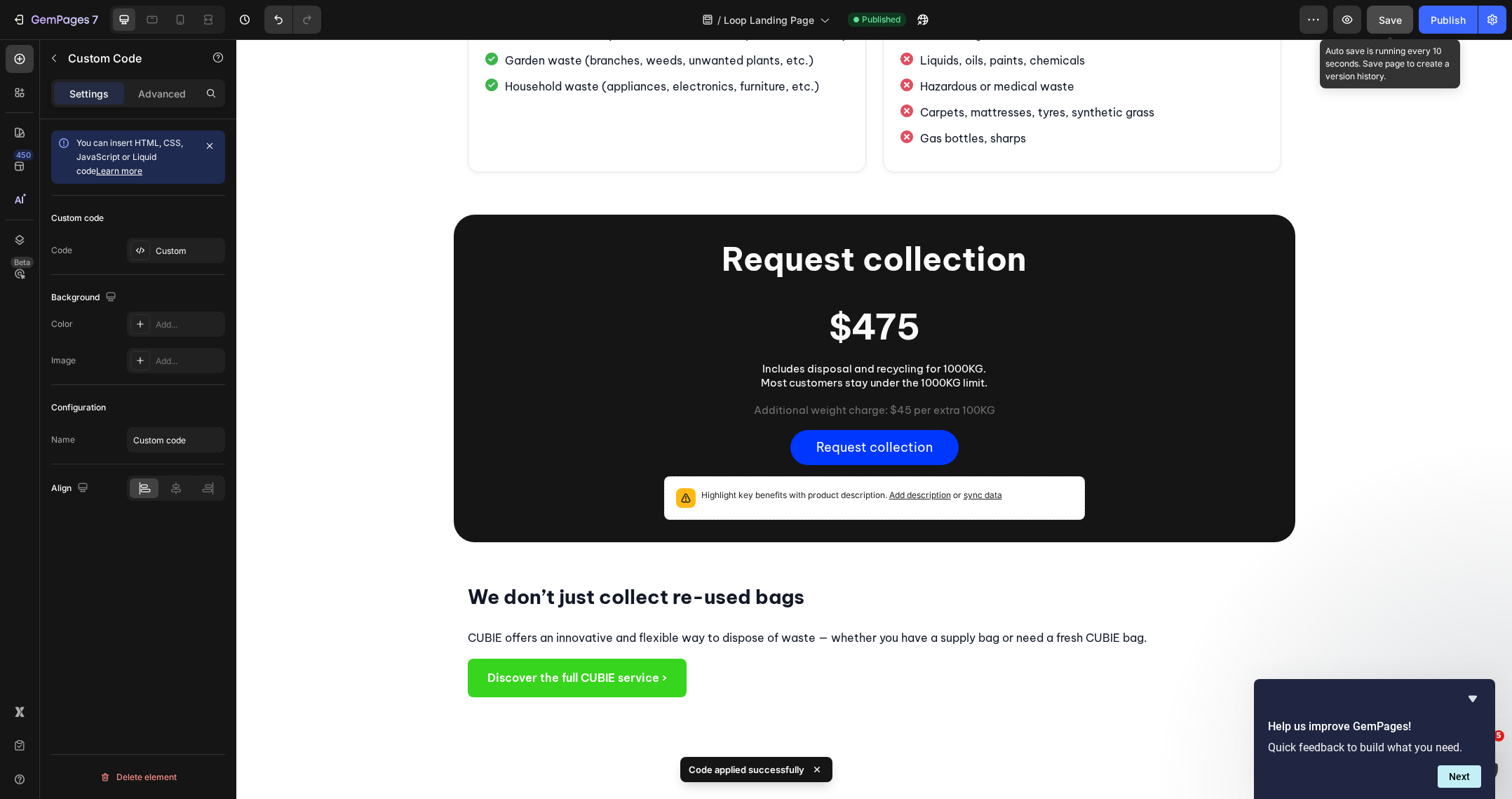
click at [1182, 15] on span "Save" at bounding box center [1390, 20] width 23 height 12
click at [1182, 21] on button "button" at bounding box center [1347, 19] width 28 height 28
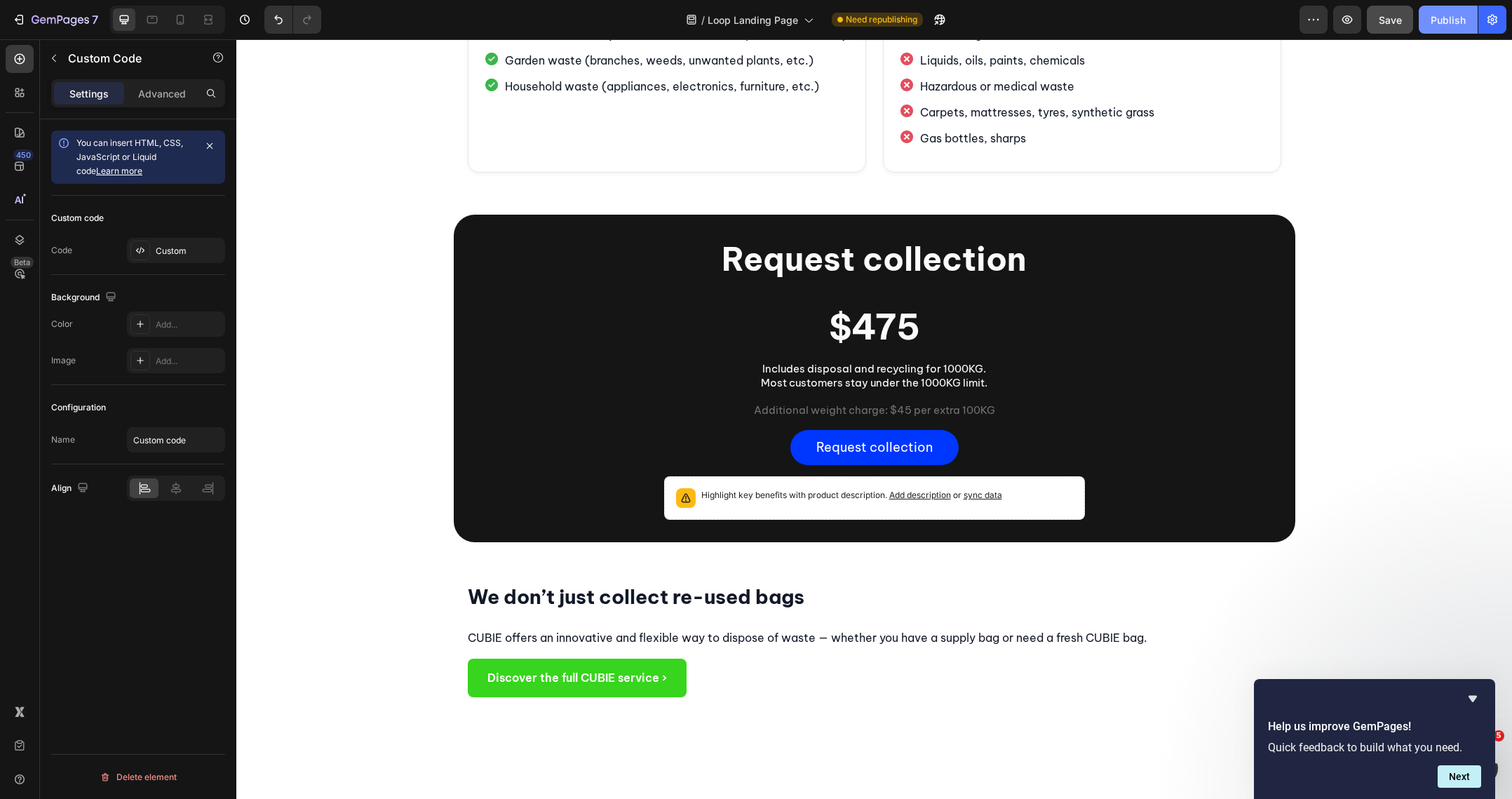
click at [1182, 23] on div "Publish" at bounding box center [1448, 20] width 35 height 14
